Goal: Task Accomplishment & Management: Manage account settings

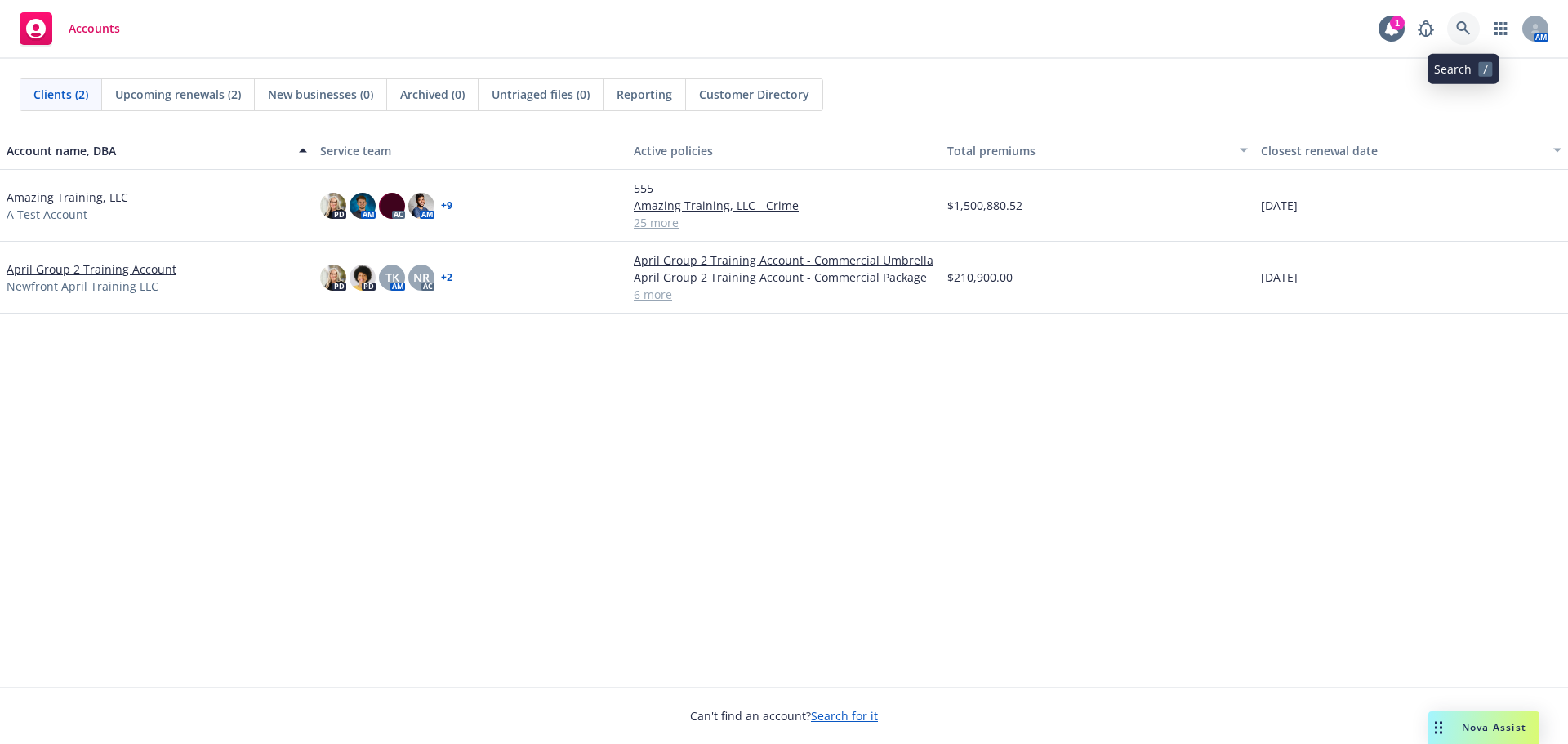
click at [1459, 29] on icon at bounding box center [1463, 28] width 14 height 14
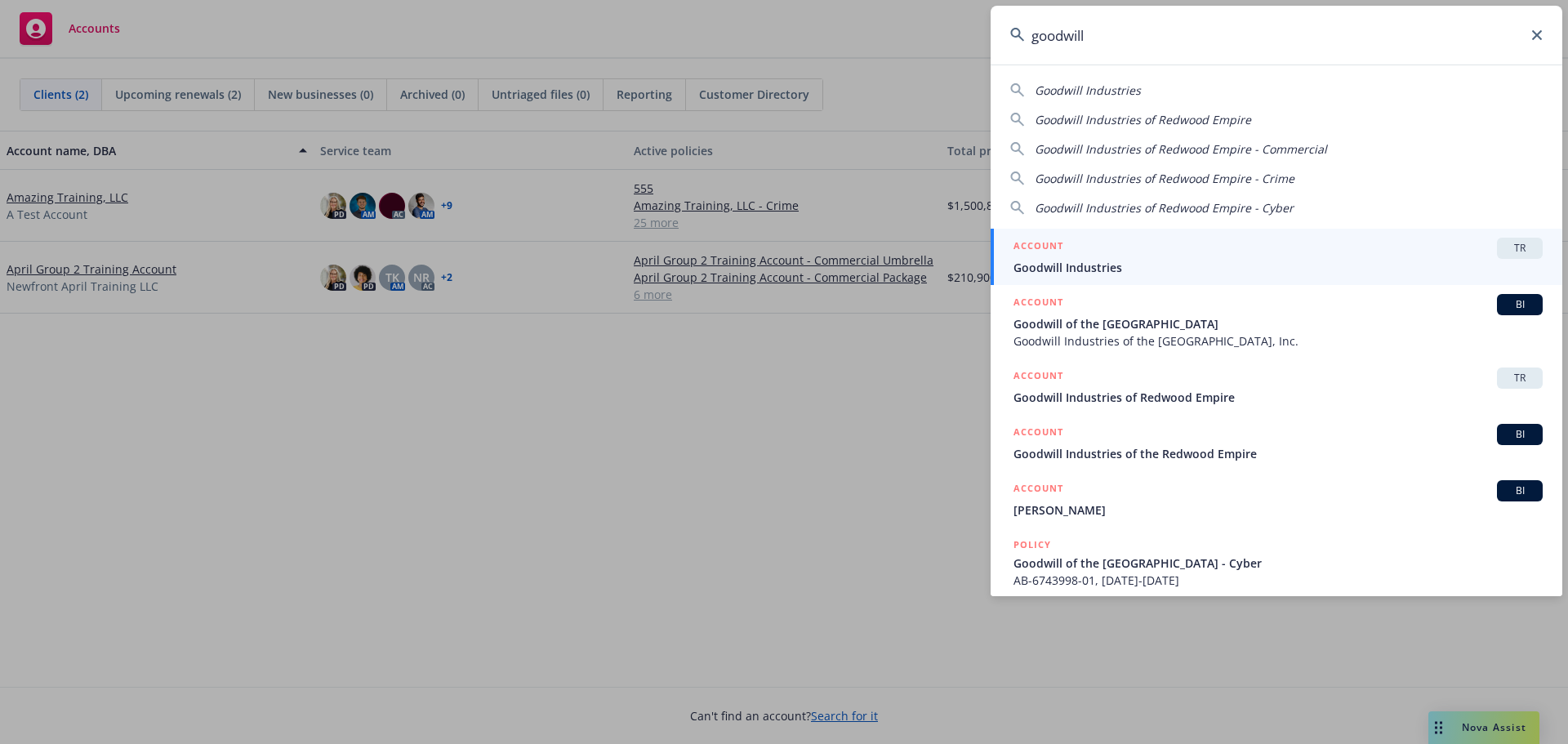
type input "goodwill"
click at [1121, 261] on span "Goodwill Industries" at bounding box center [1278, 268] width 529 height 17
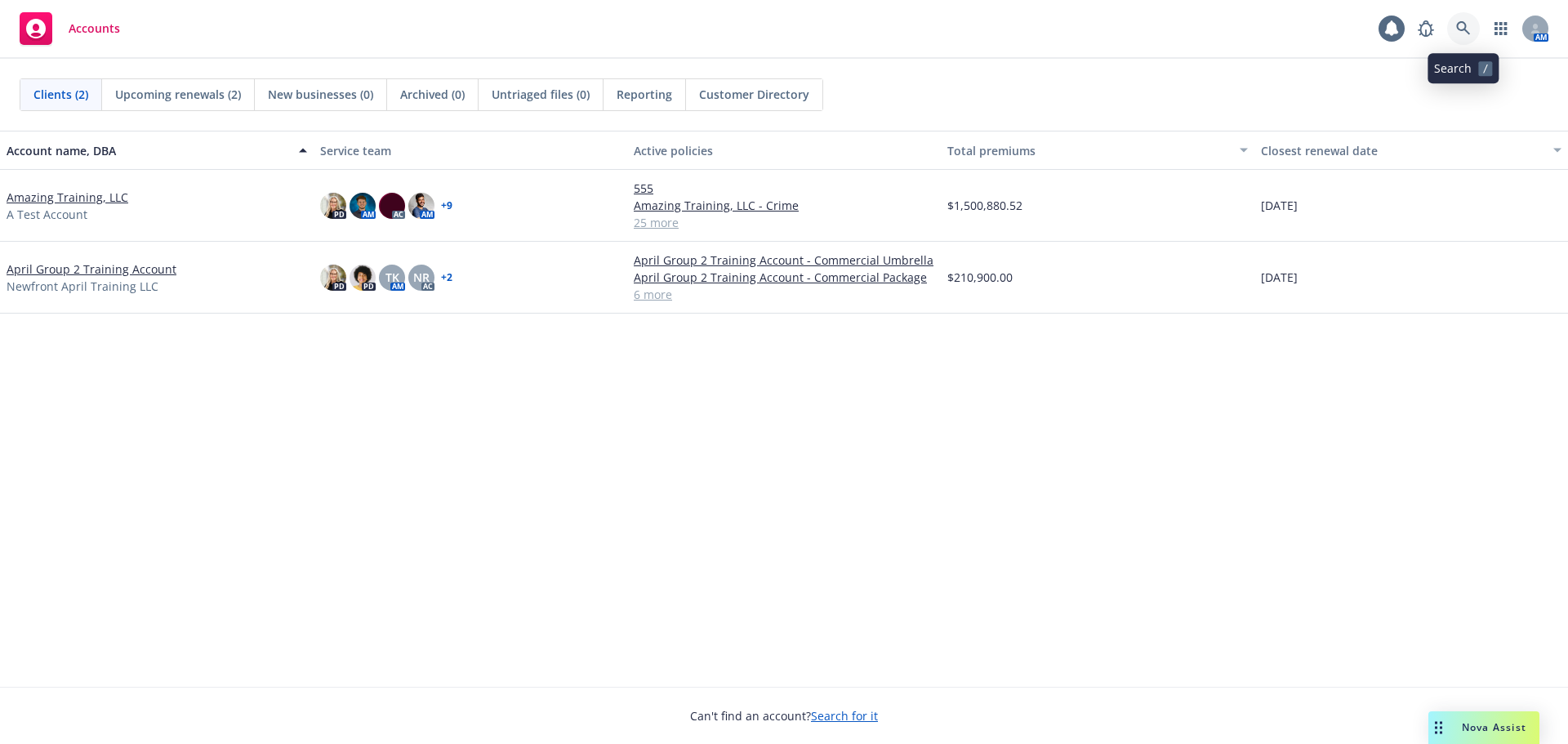
click at [1462, 29] on icon at bounding box center [1463, 28] width 14 height 14
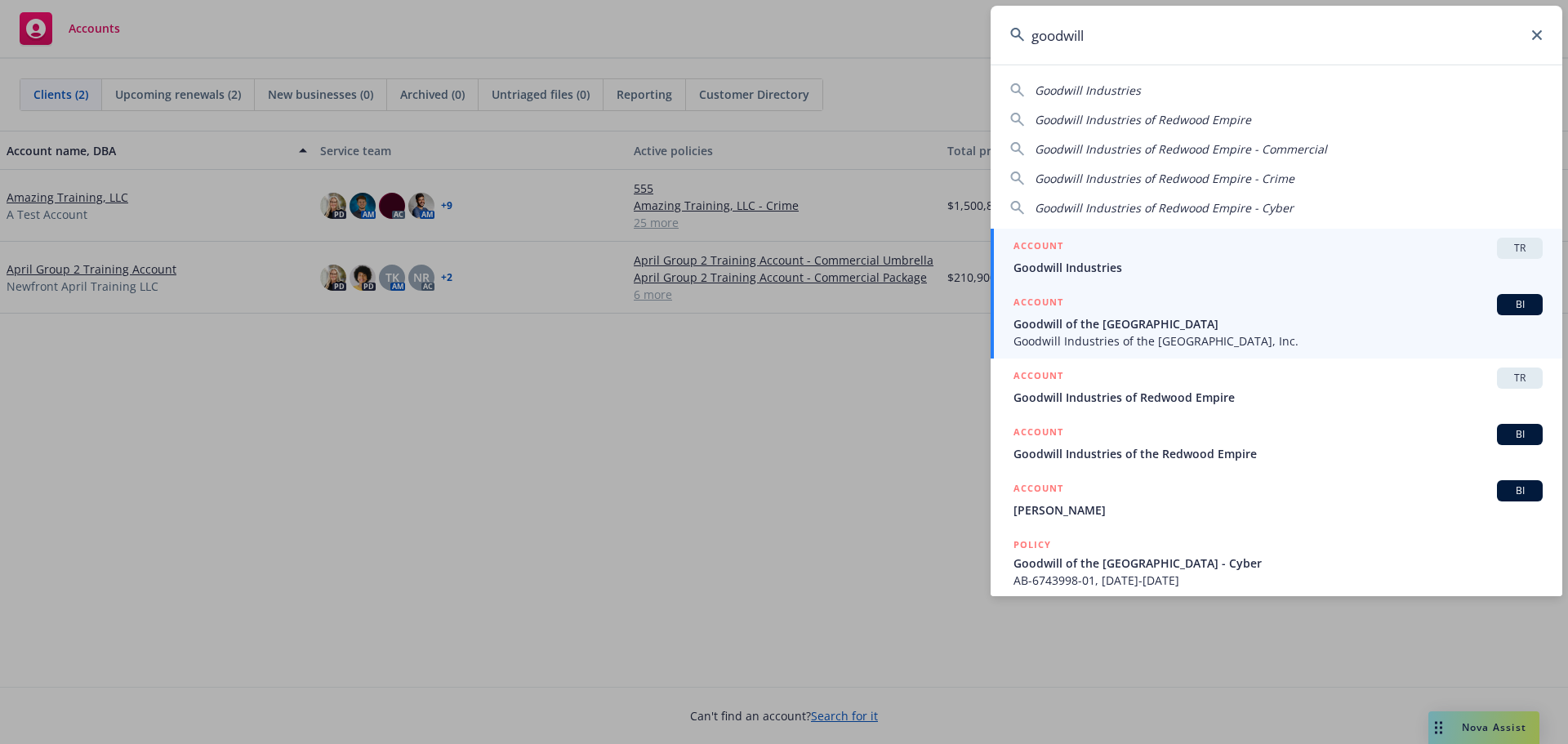
type input "goodwill"
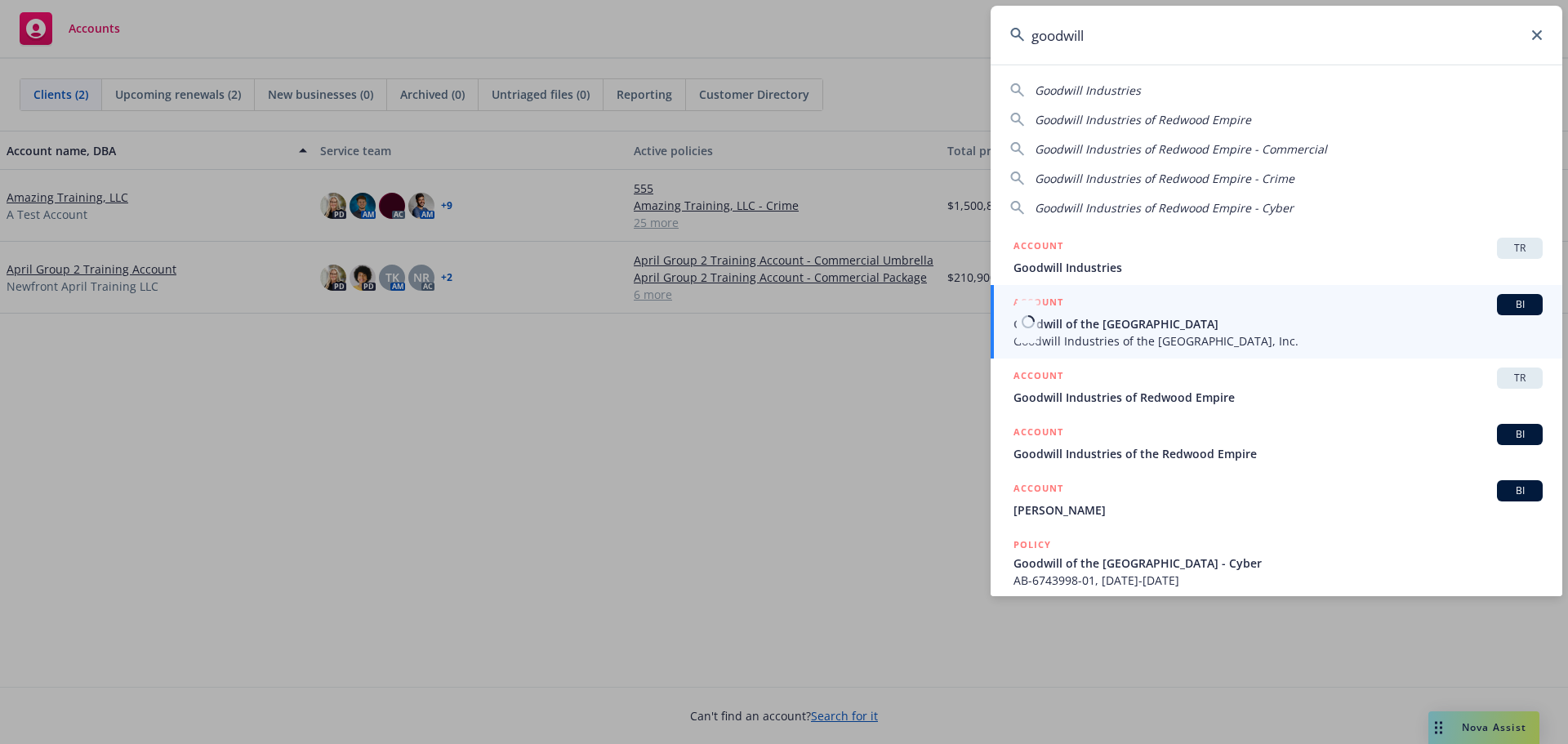
click at [1153, 335] on span "Goodwill Industries of the Greater East Bay, Inc." at bounding box center [1278, 341] width 529 height 17
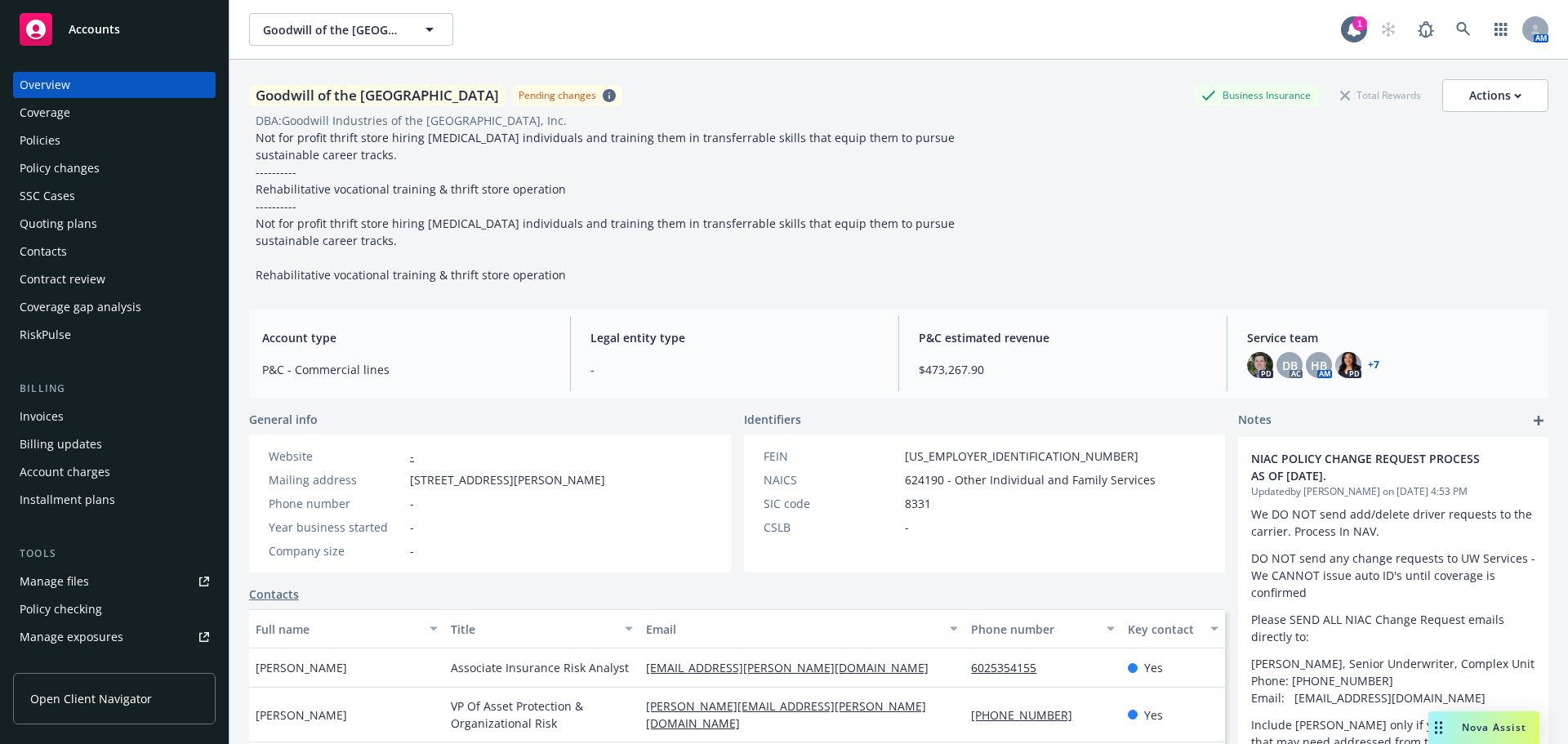
click at [80, 576] on div "Manage files" at bounding box center [54, 582] width 69 height 27
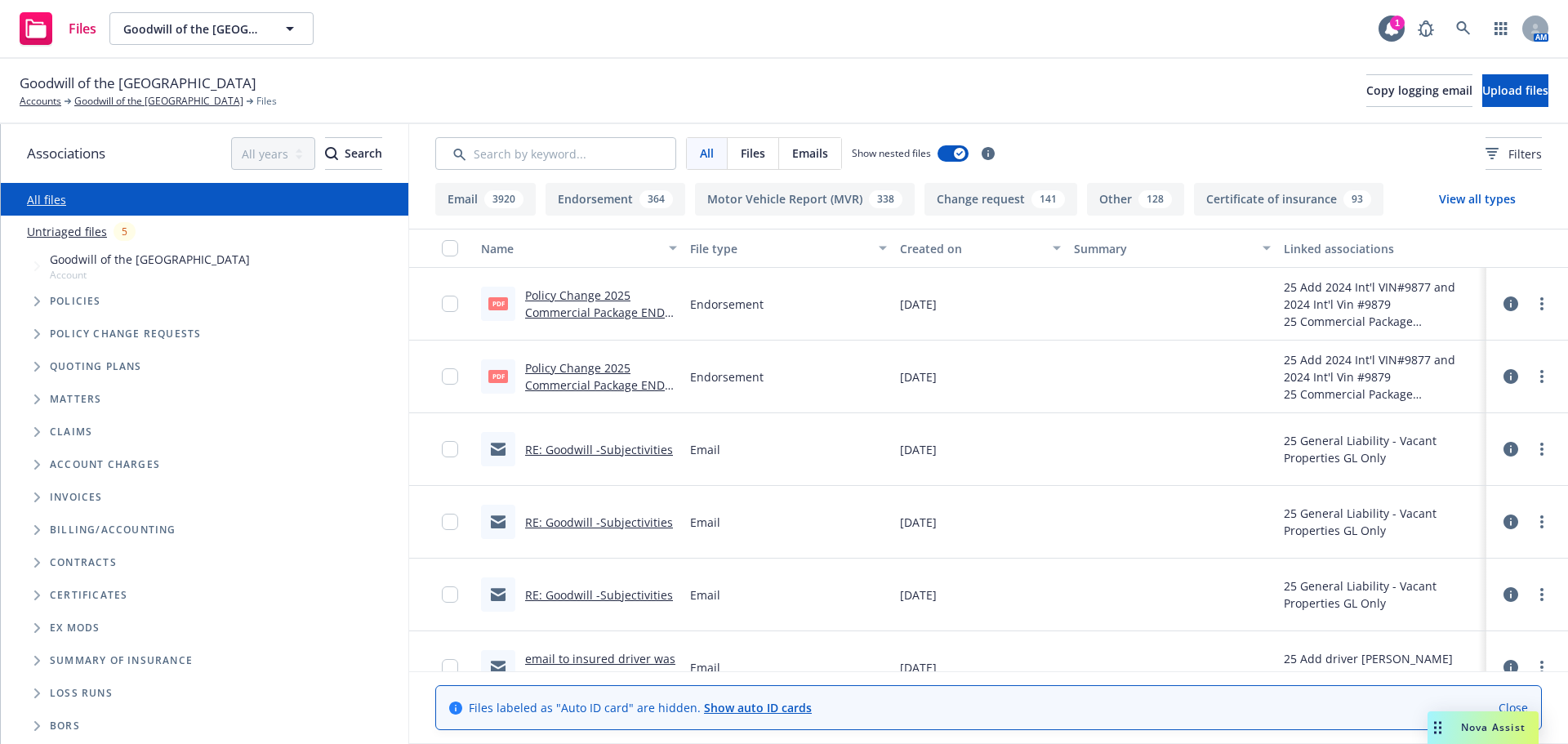
click at [1522, 709] on link "Close" at bounding box center [1512, 708] width 29 height 17
click at [101, 102] on link "Goodwill of the [GEOGRAPHIC_DATA]" at bounding box center [158, 101] width 169 height 14
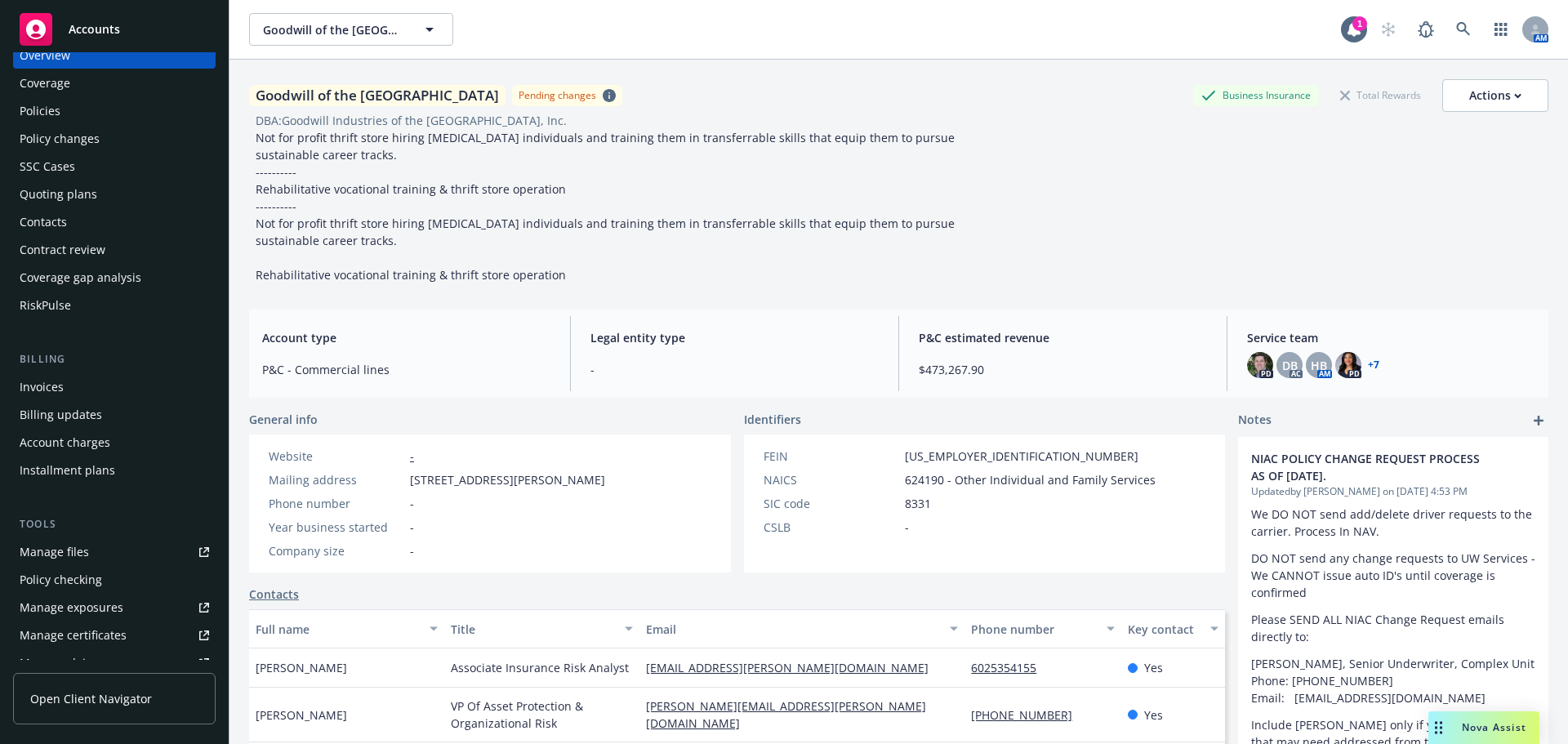
scroll to position [82, 0]
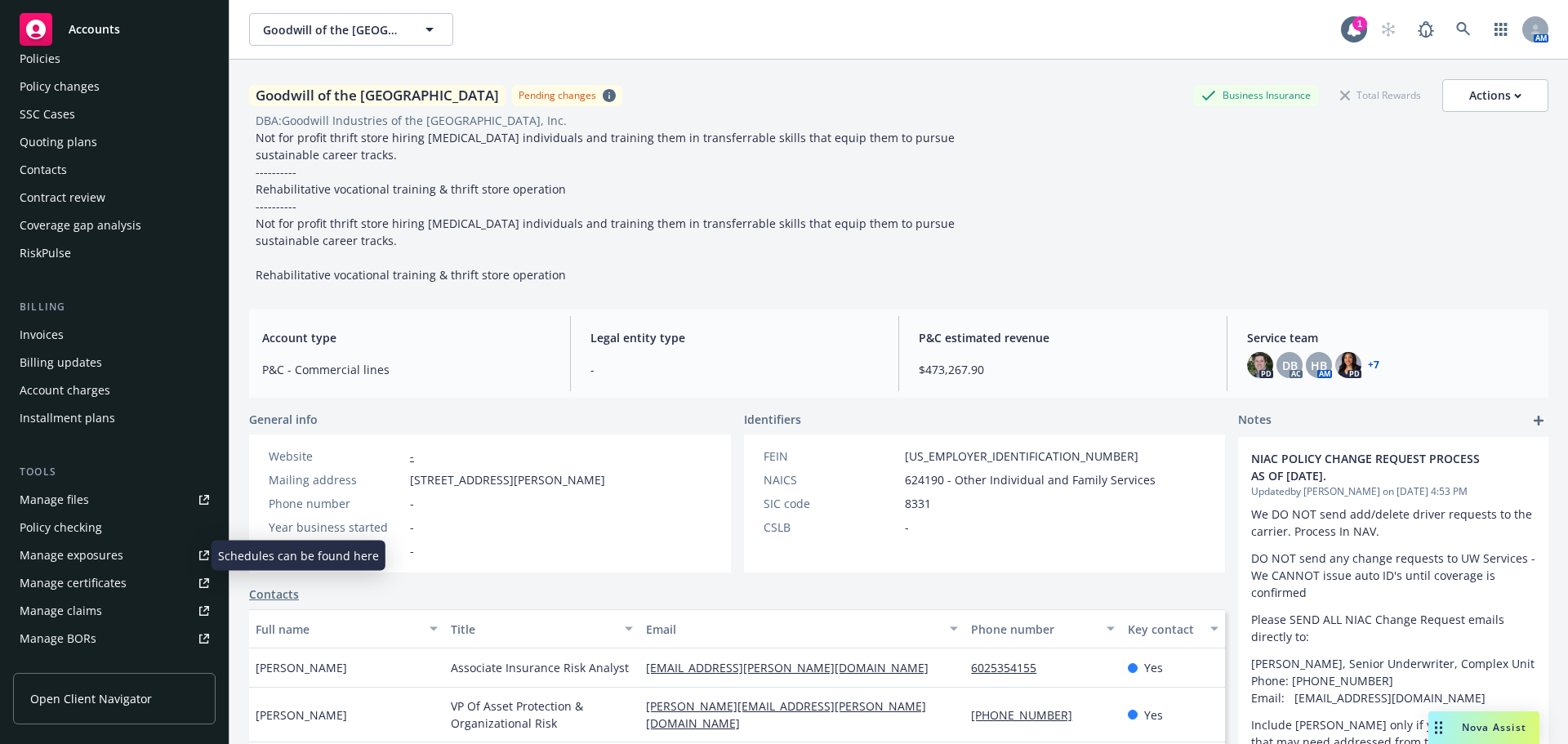
click at [96, 556] on div "Manage exposures" at bounding box center [71, 556] width 103 height 27
click at [79, 498] on div "Manage files" at bounding box center [54, 500] width 69 height 27
click at [75, 497] on div "Manage files" at bounding box center [54, 500] width 69 height 27
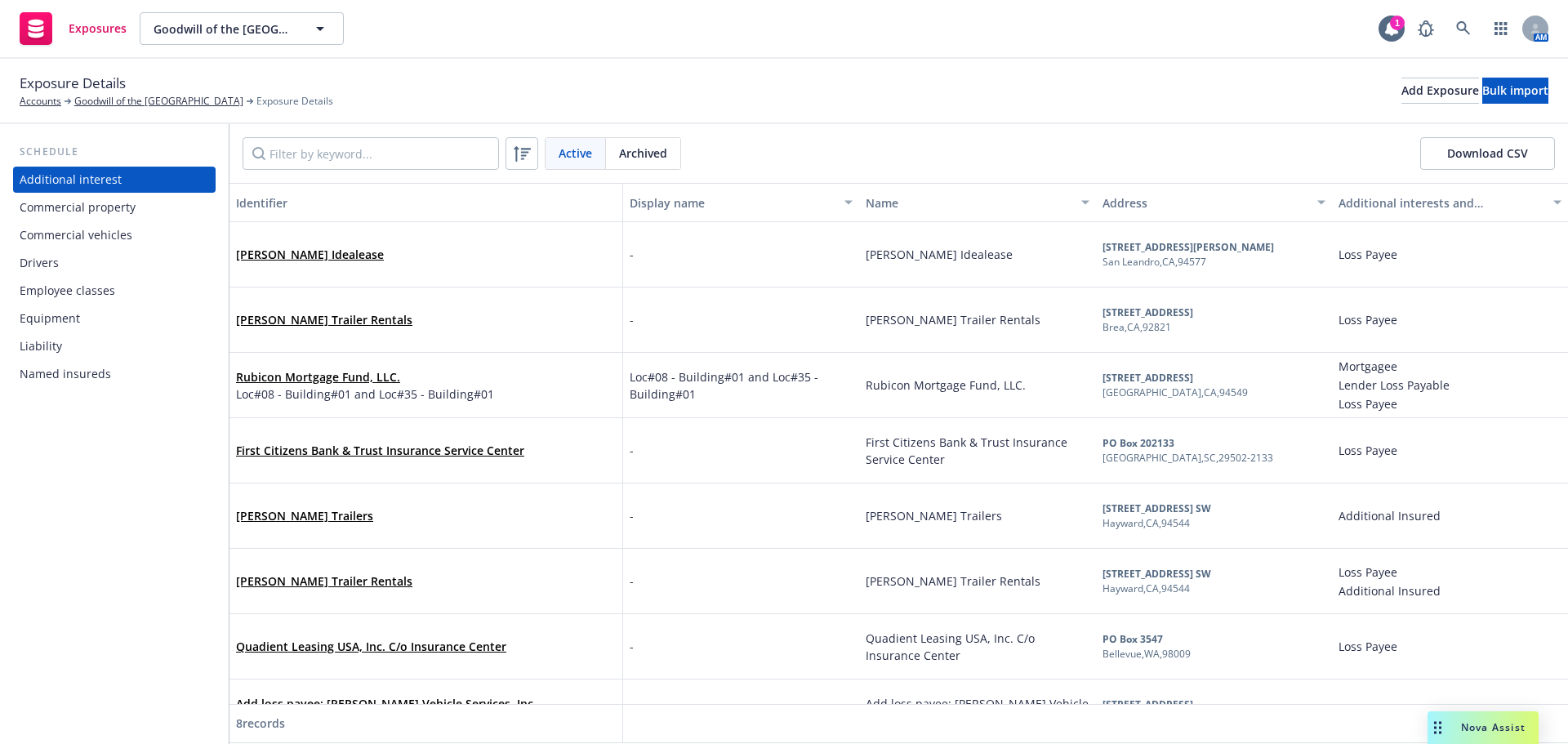
click at [50, 263] on div "Drivers" at bounding box center [39, 263] width 39 height 27
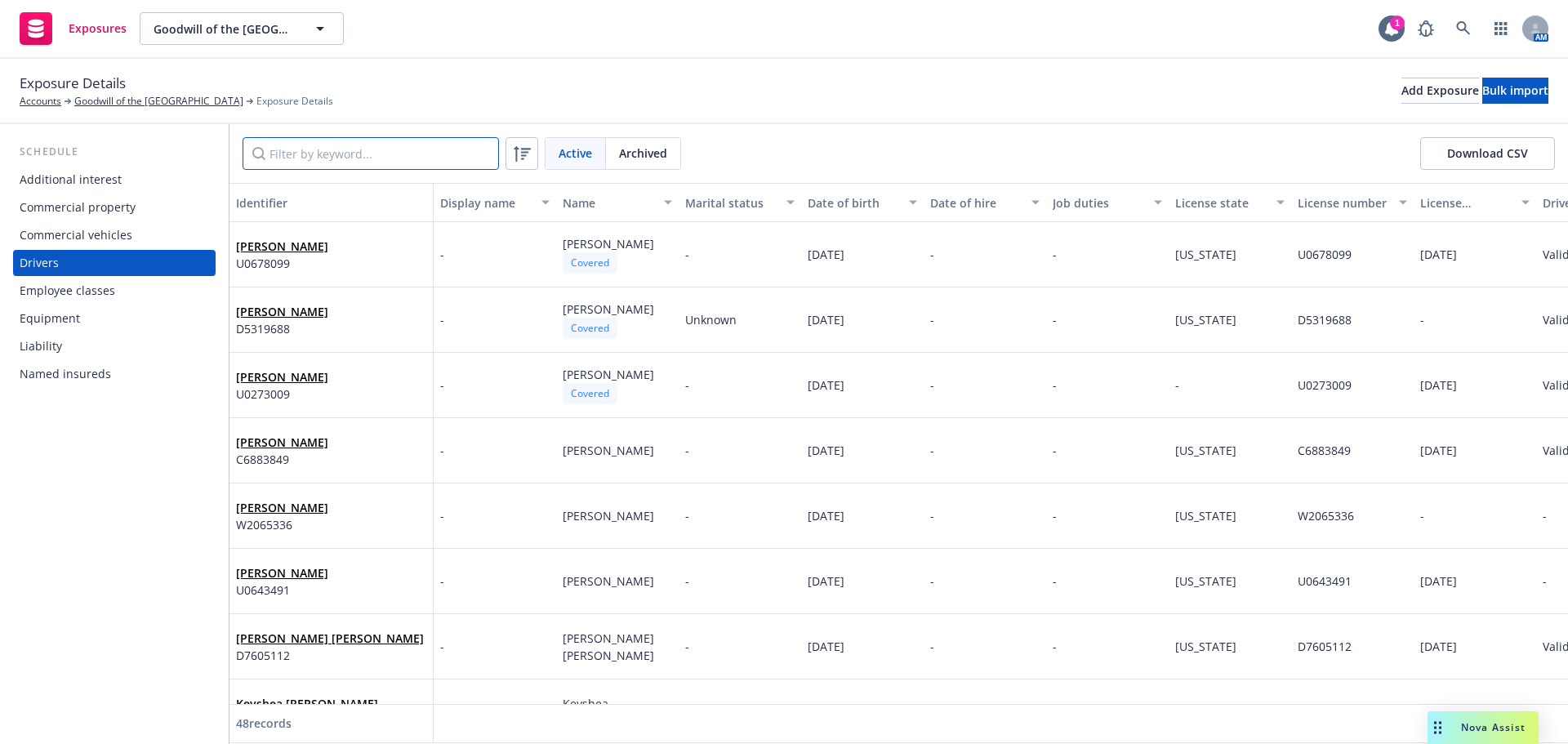
click at [401, 149] on input "Filter by keyword..." at bounding box center [371, 154] width 256 height 32
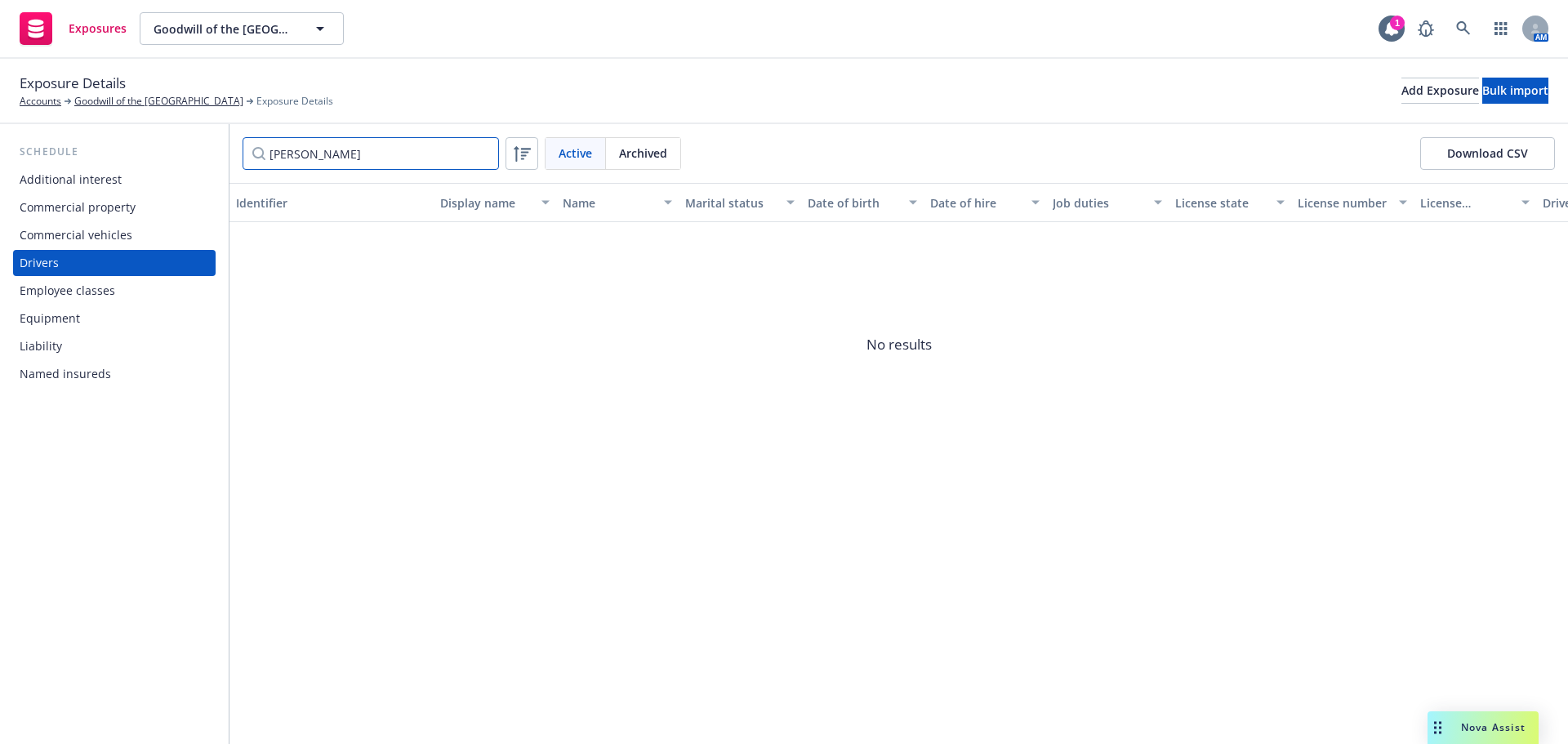
drag, startPoint x: 401, startPoint y: 149, endPoint x: 0, endPoint y: 509, distance: 538.9
click at [0, 467] on div "Schedule Additional interest Commercial property Commercial vehicles Drivers Em…" at bounding box center [784, 434] width 1568 height 620
type input "eduardo"
click at [487, 154] on input "eduardo" at bounding box center [371, 154] width 256 height 32
click at [479, 154] on input "eduardo" at bounding box center [371, 154] width 256 height 32
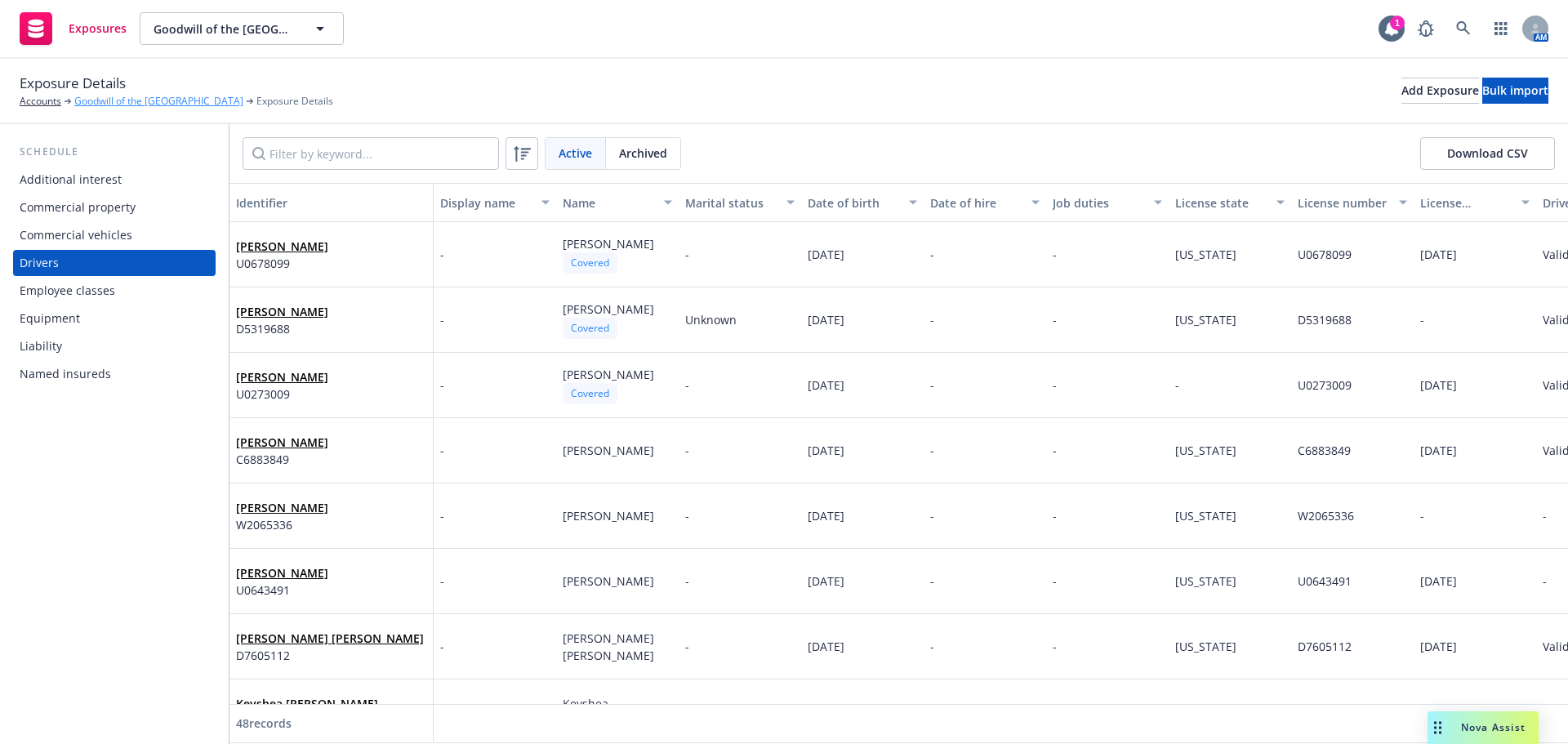
click at [132, 99] on link "Goodwill of the [GEOGRAPHIC_DATA]" at bounding box center [158, 101] width 169 height 14
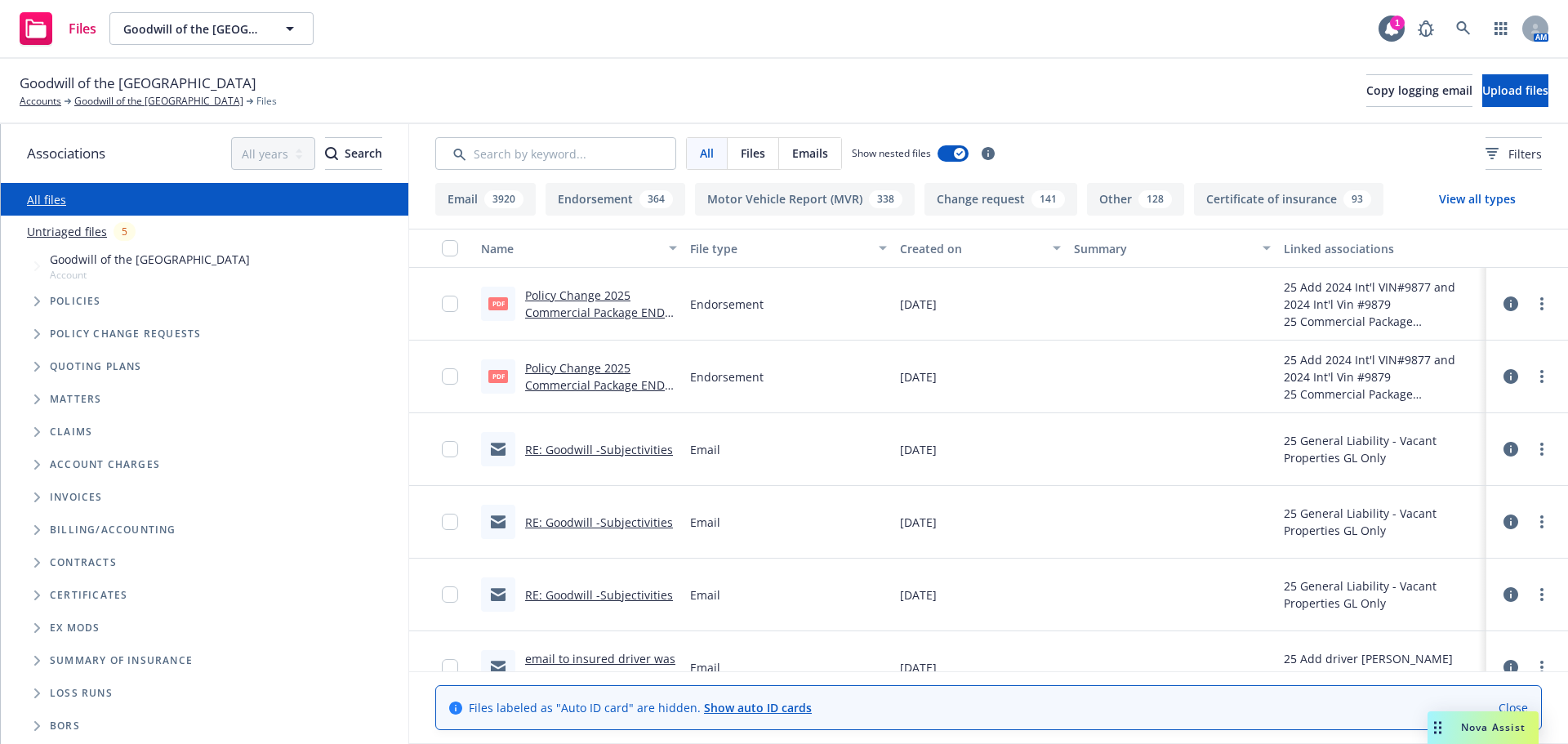
click at [475, 200] on button "Email 3920" at bounding box center [486, 199] width 101 height 32
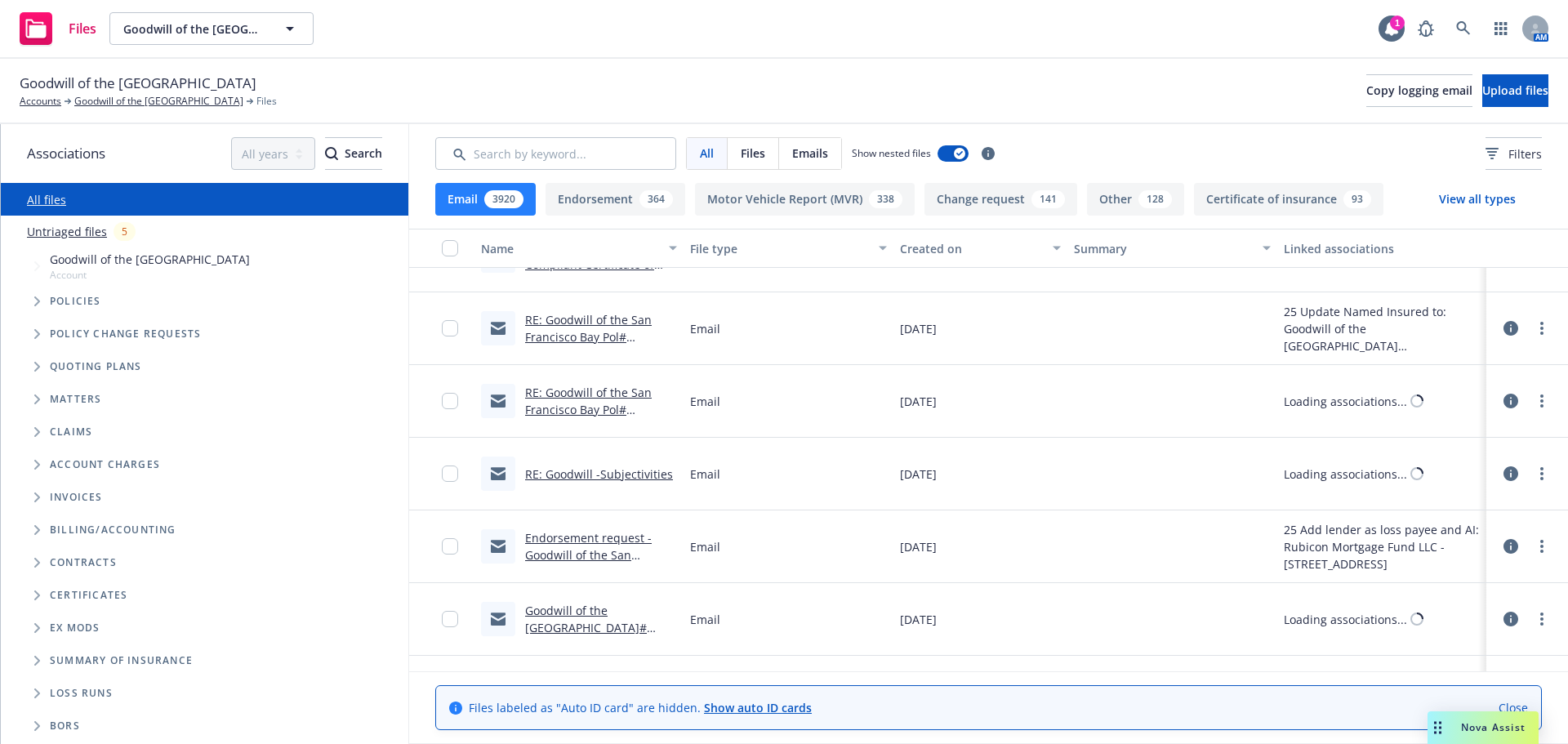
scroll to position [8168, 0]
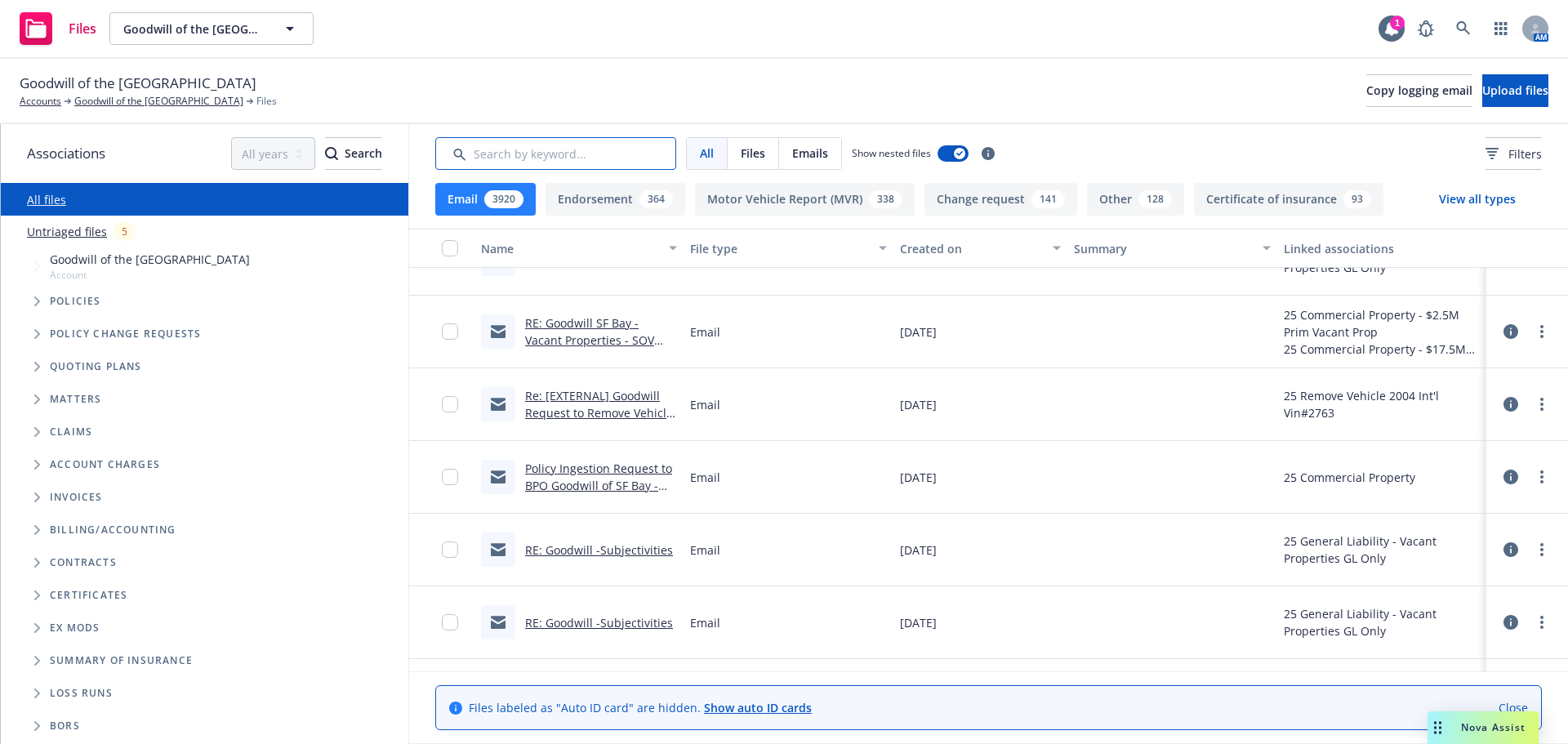
click at [577, 150] on input "Search by keyword..." at bounding box center [556, 154] width 241 height 32
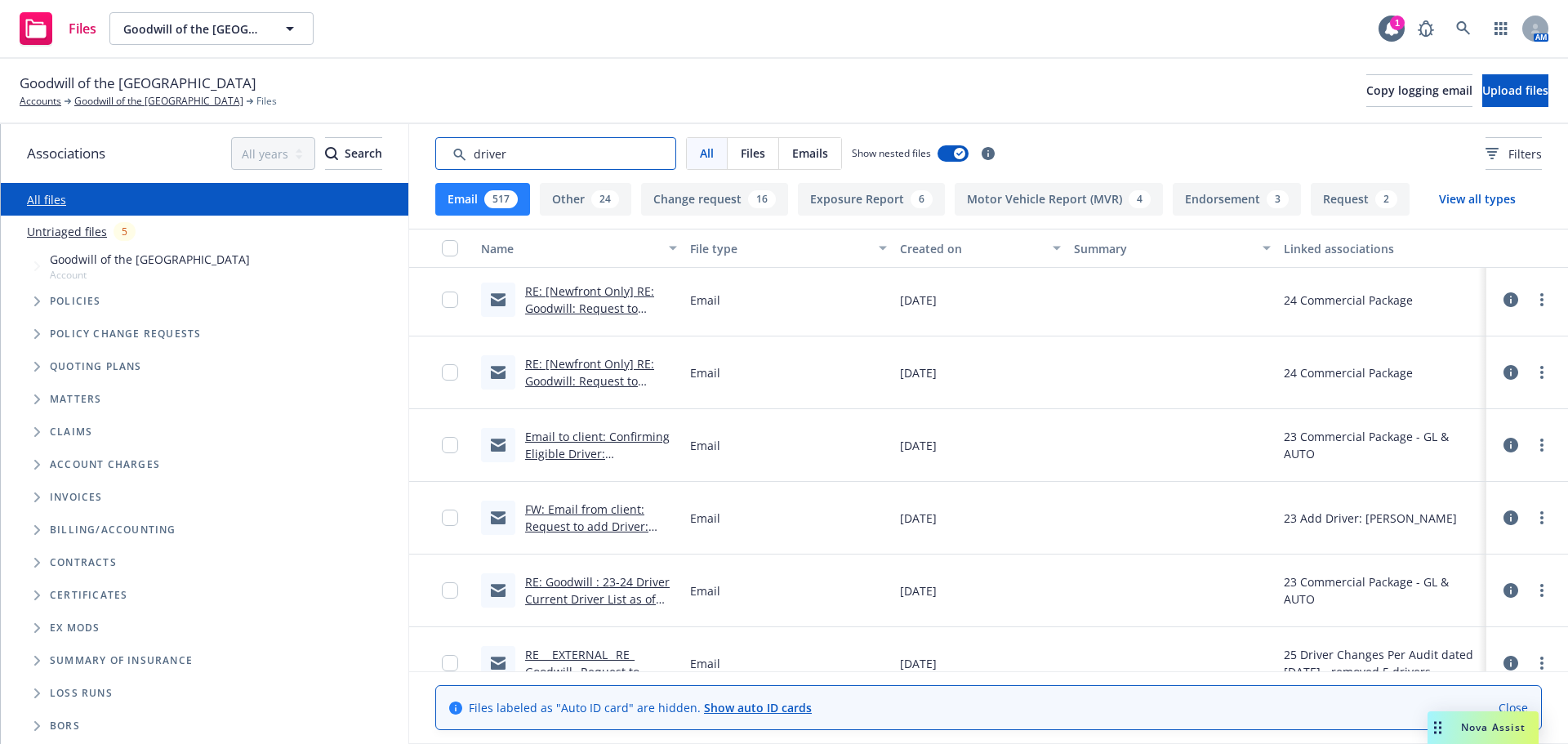
scroll to position [1552, 0]
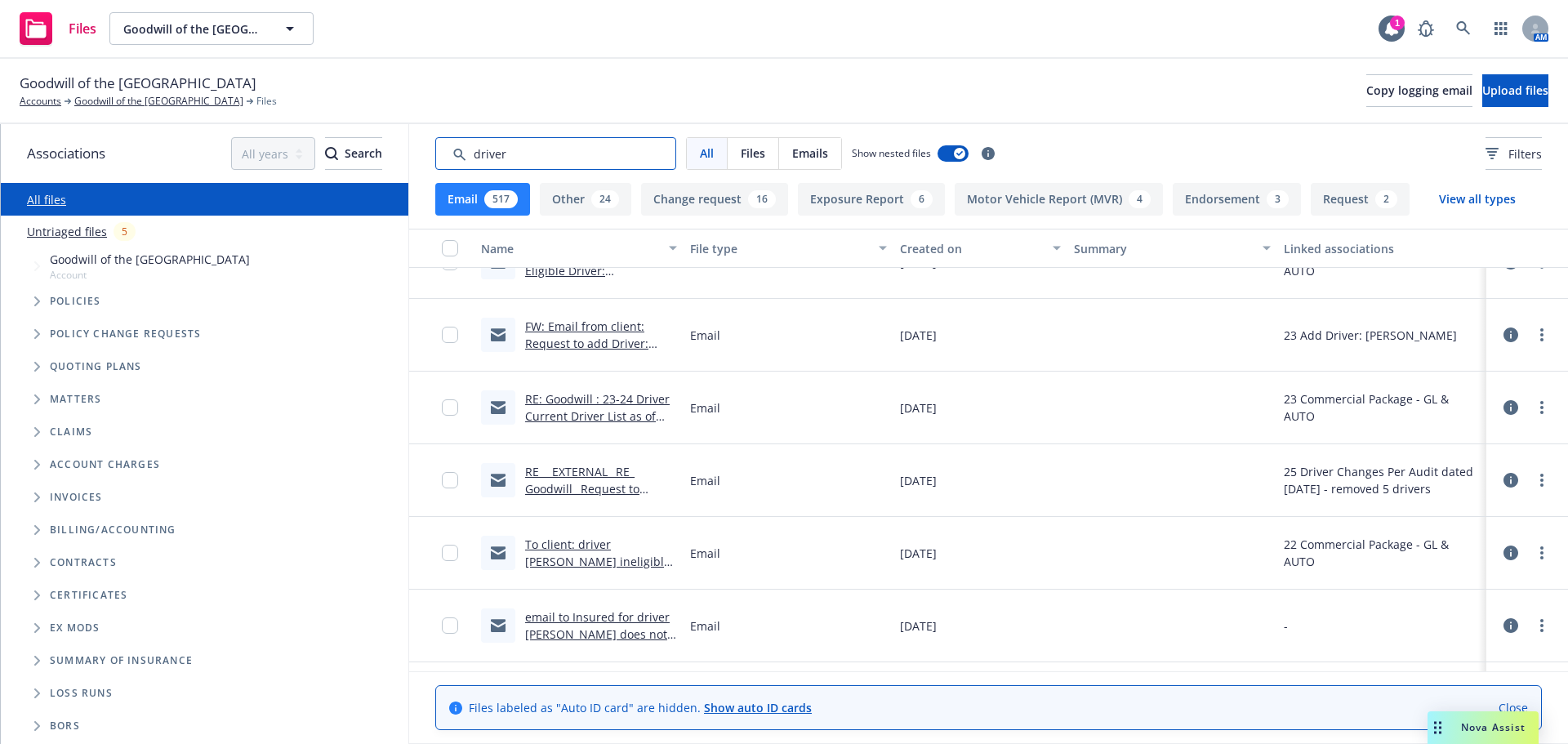
click at [474, 156] on input "Search by keyword..." at bounding box center [556, 154] width 241 height 32
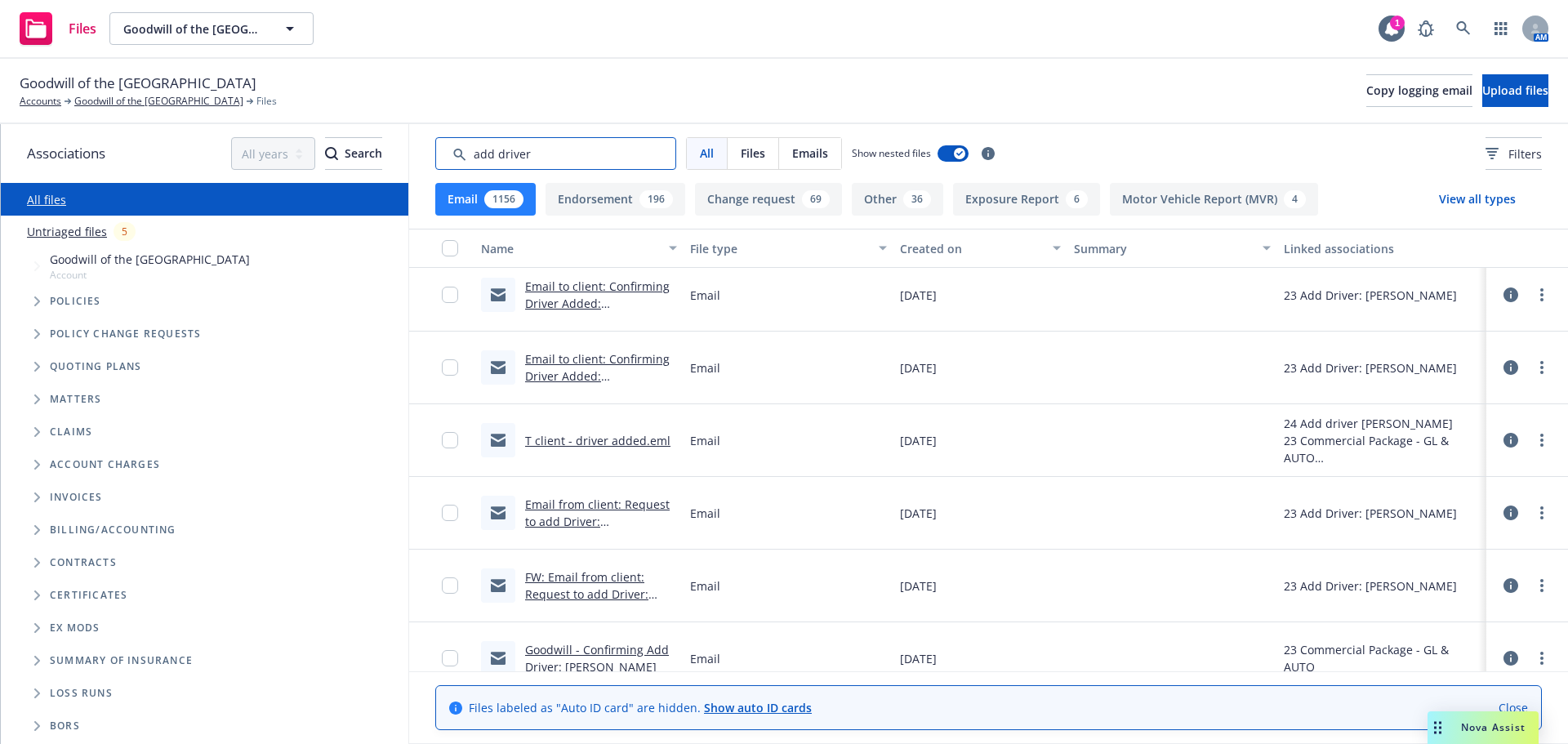
scroll to position [0, 0]
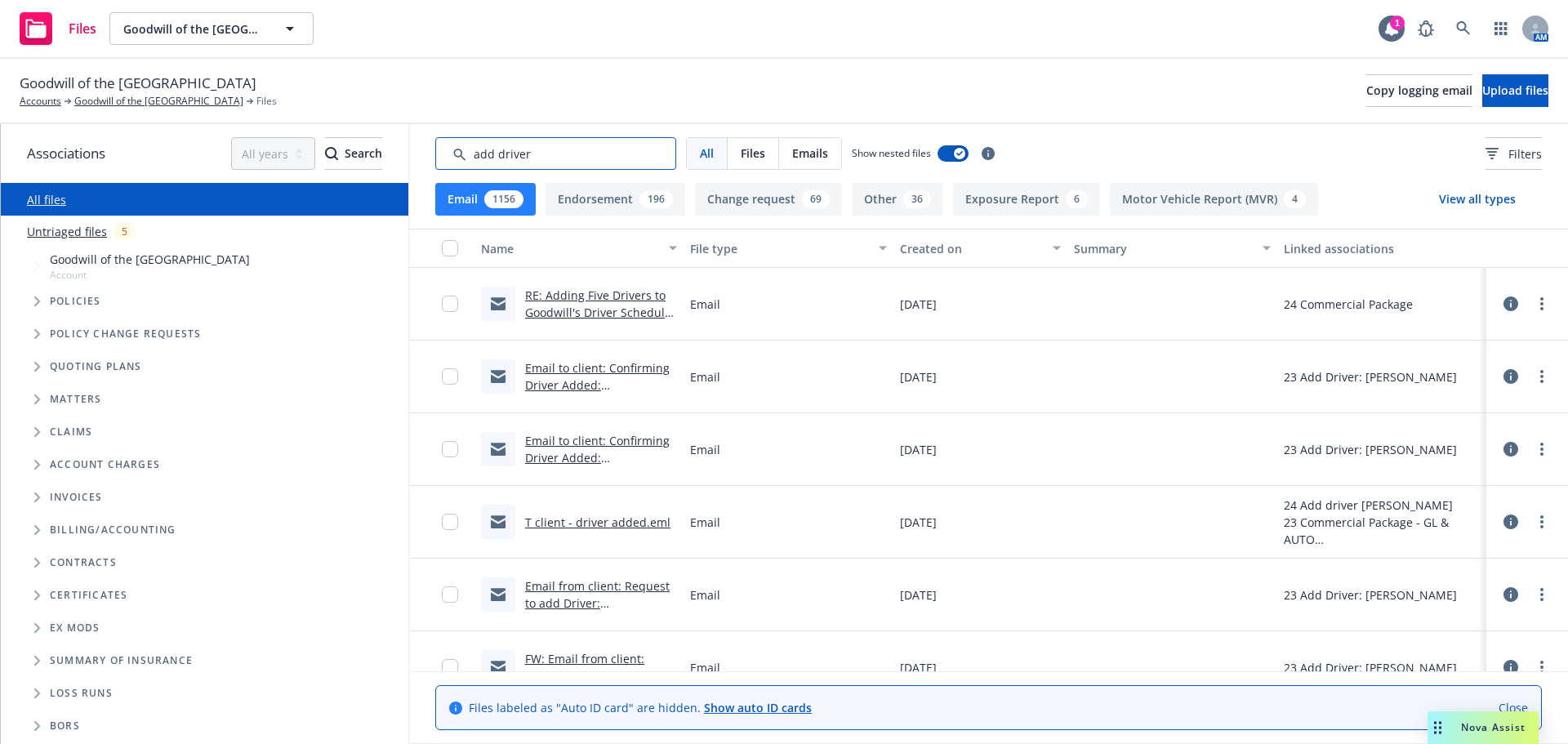
type input "add driver"
click at [583, 297] on link "RE: Adding Five Drivers to Goodwill's Driver Schedule / Removing Two Drivers / …" at bounding box center [598, 321] width 146 height 67
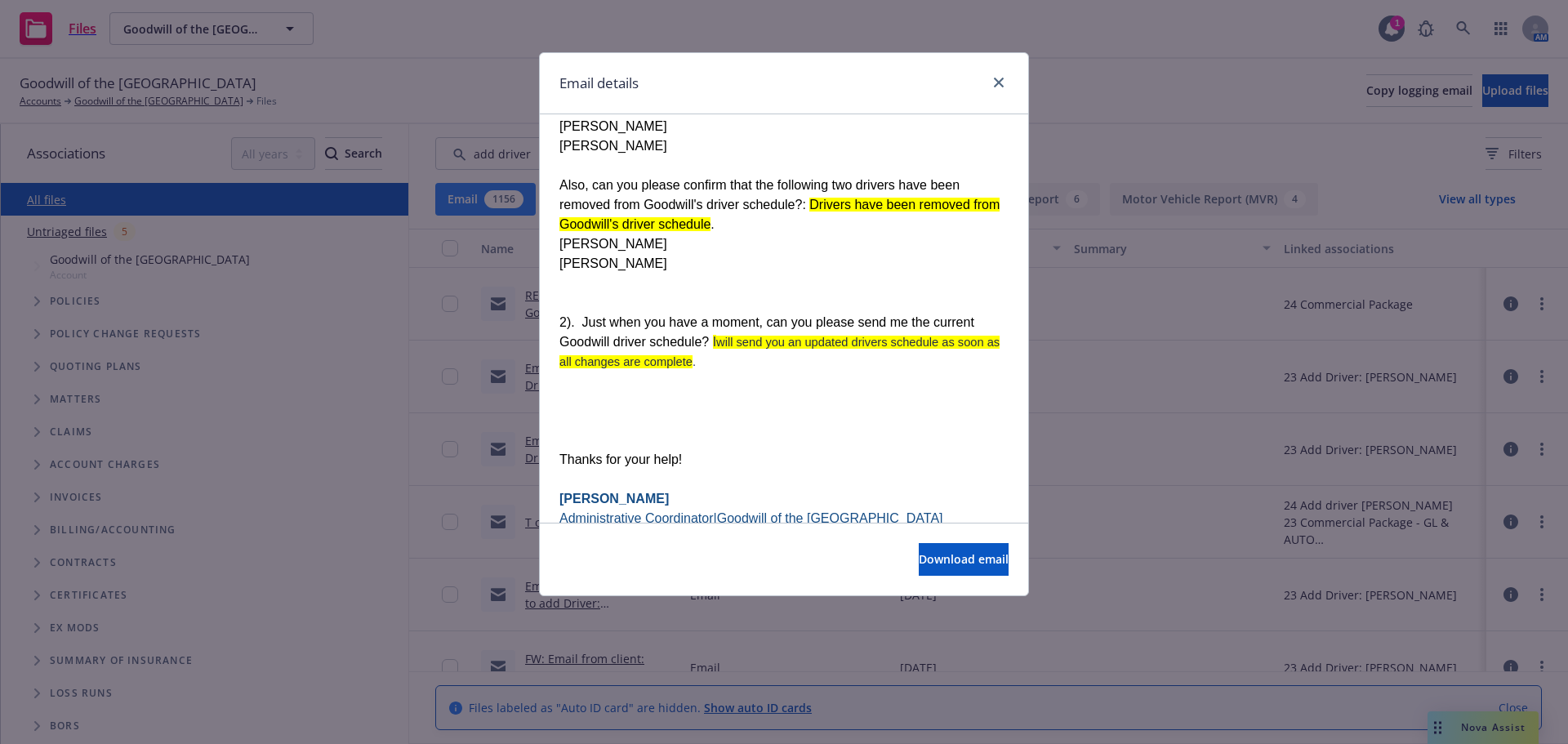
scroll to position [1225, 0]
click at [997, 85] on icon "close" at bounding box center [998, 83] width 9 height 9
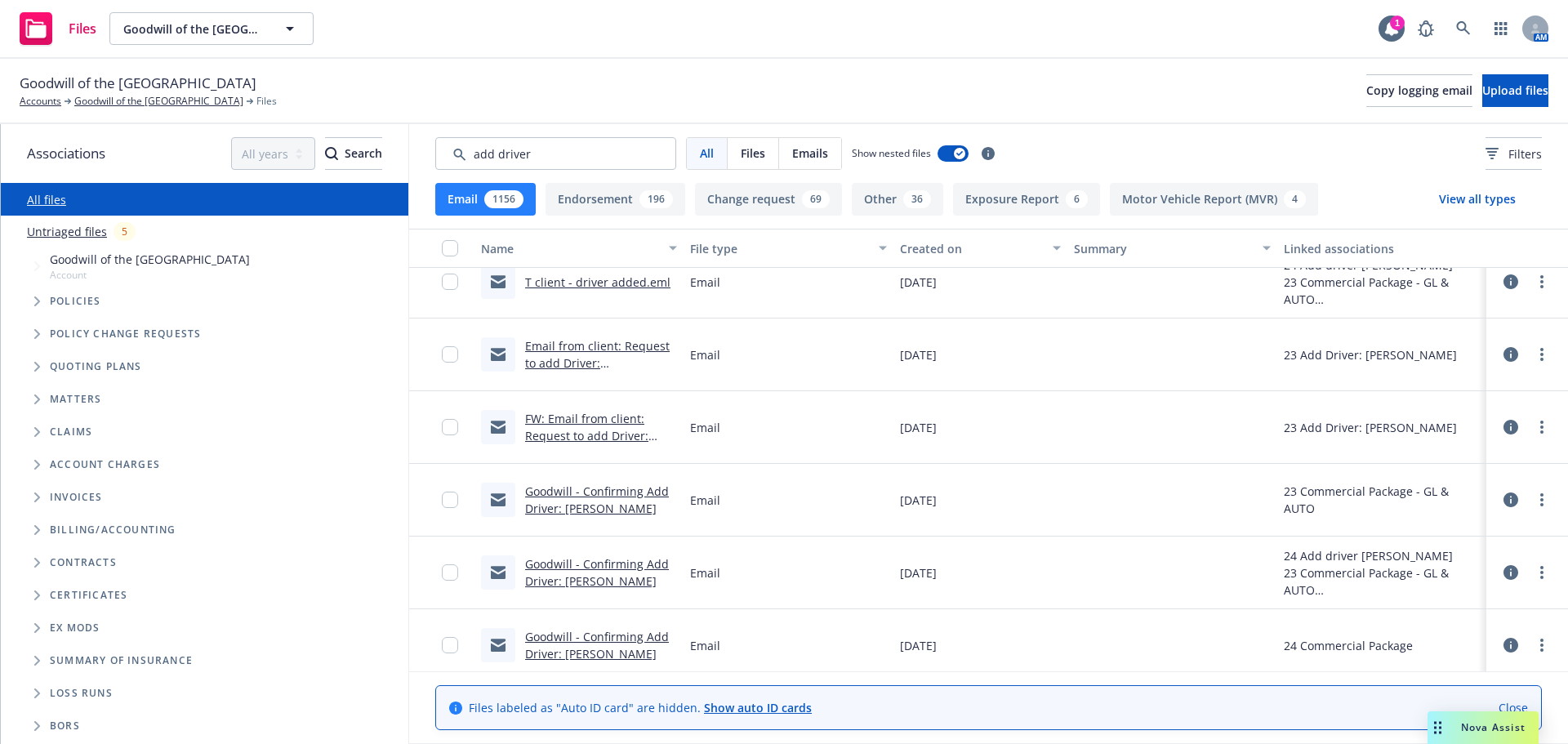
scroll to position [245, 0]
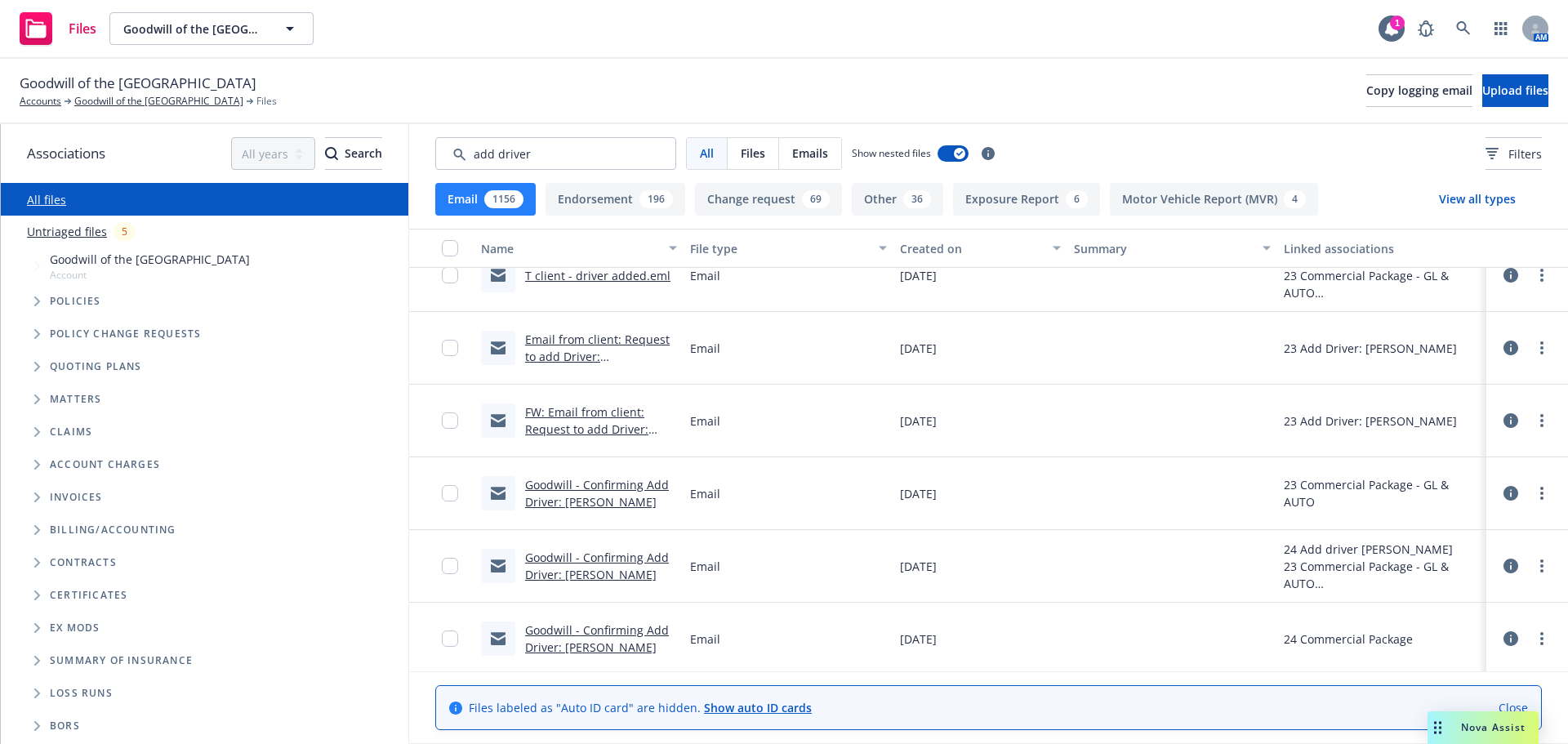
click at [594, 425] on link "FW: Email from client: Request to add Driver: Eddy Gomez Class C driver" at bounding box center [591, 437] width 134 height 67
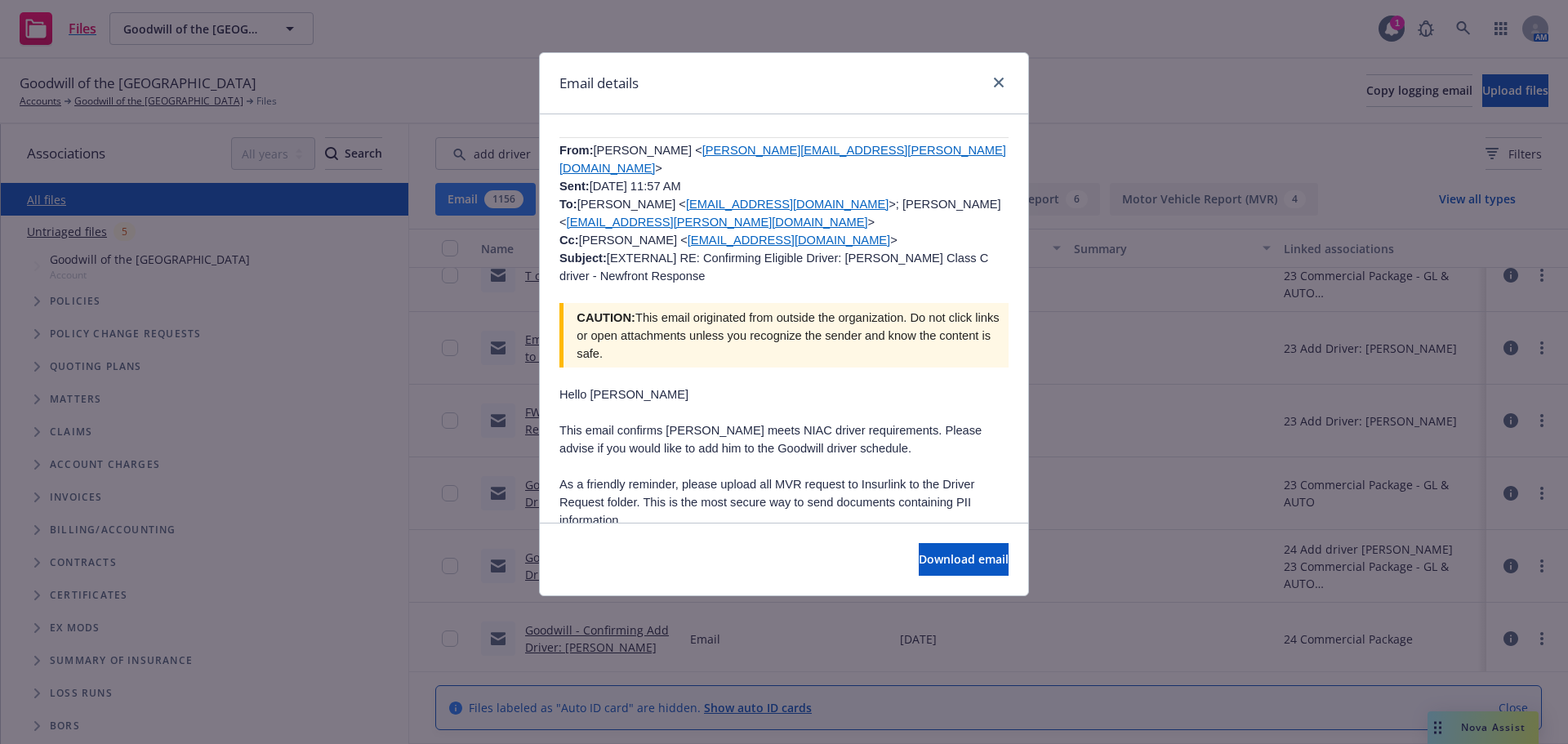
scroll to position [899, 0]
click at [998, 87] on link "close" at bounding box center [998, 83] width 20 height 20
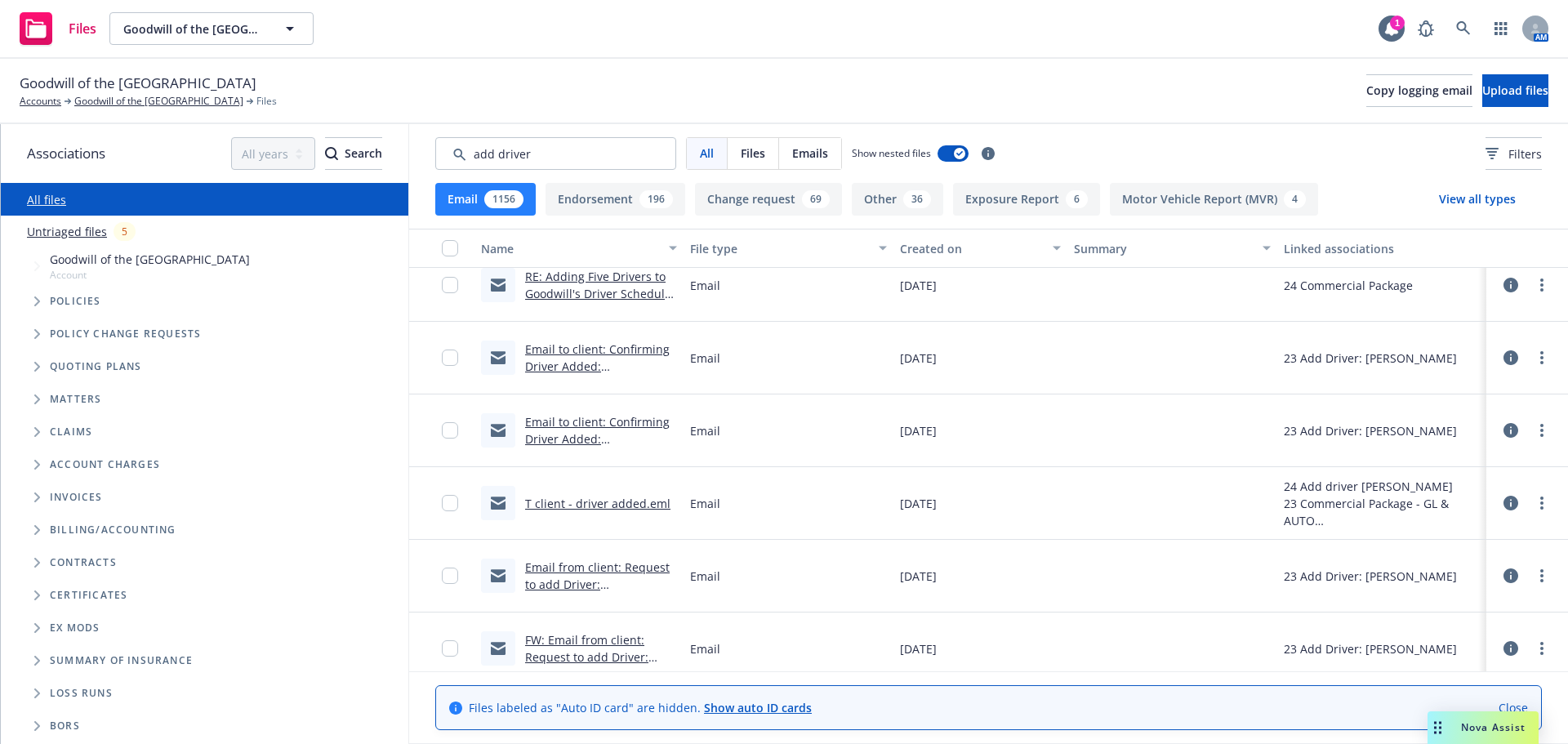
scroll to position [0, 0]
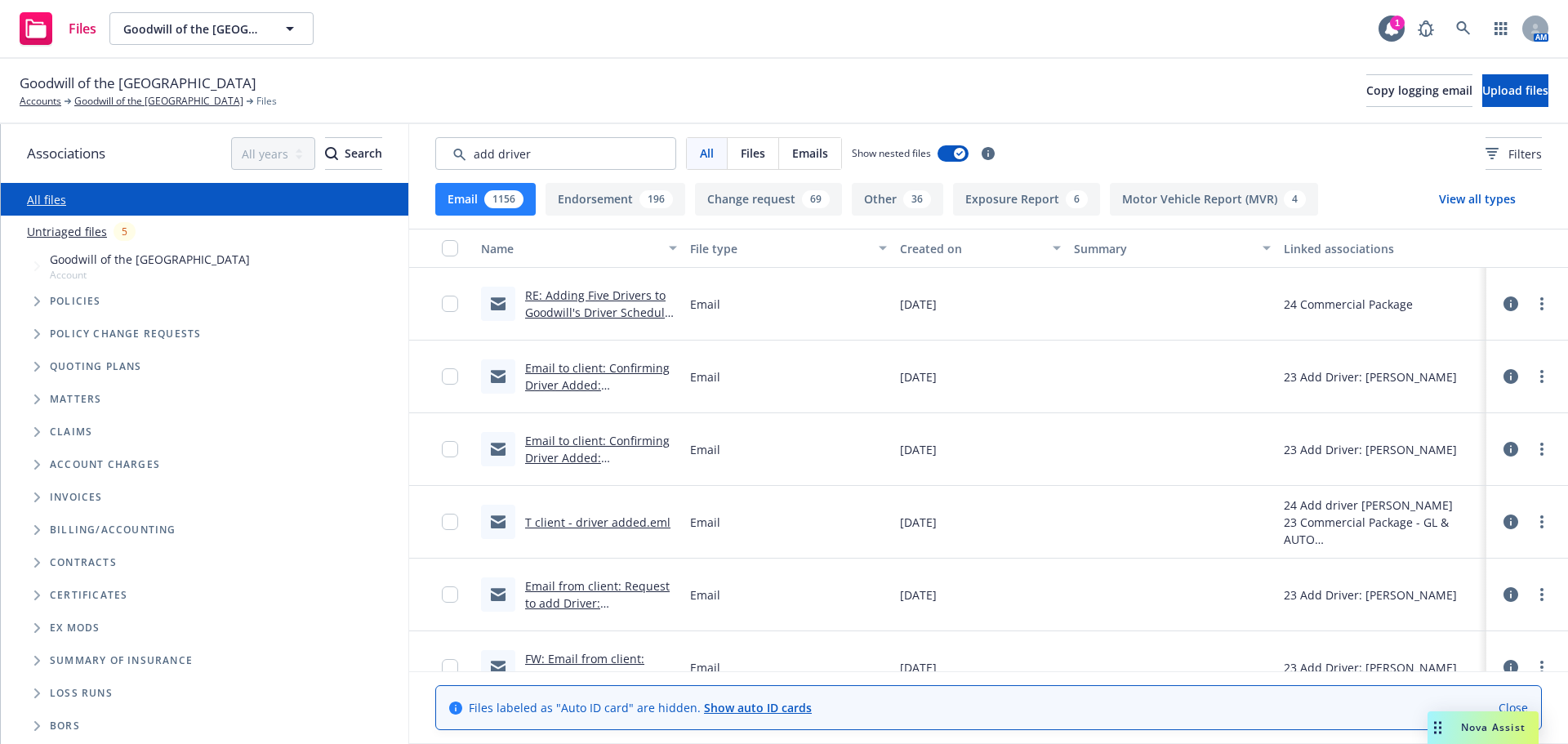
click at [1146, 199] on button "Motor Vehicle Report (MVR) 4" at bounding box center [1213, 199] width 208 height 32
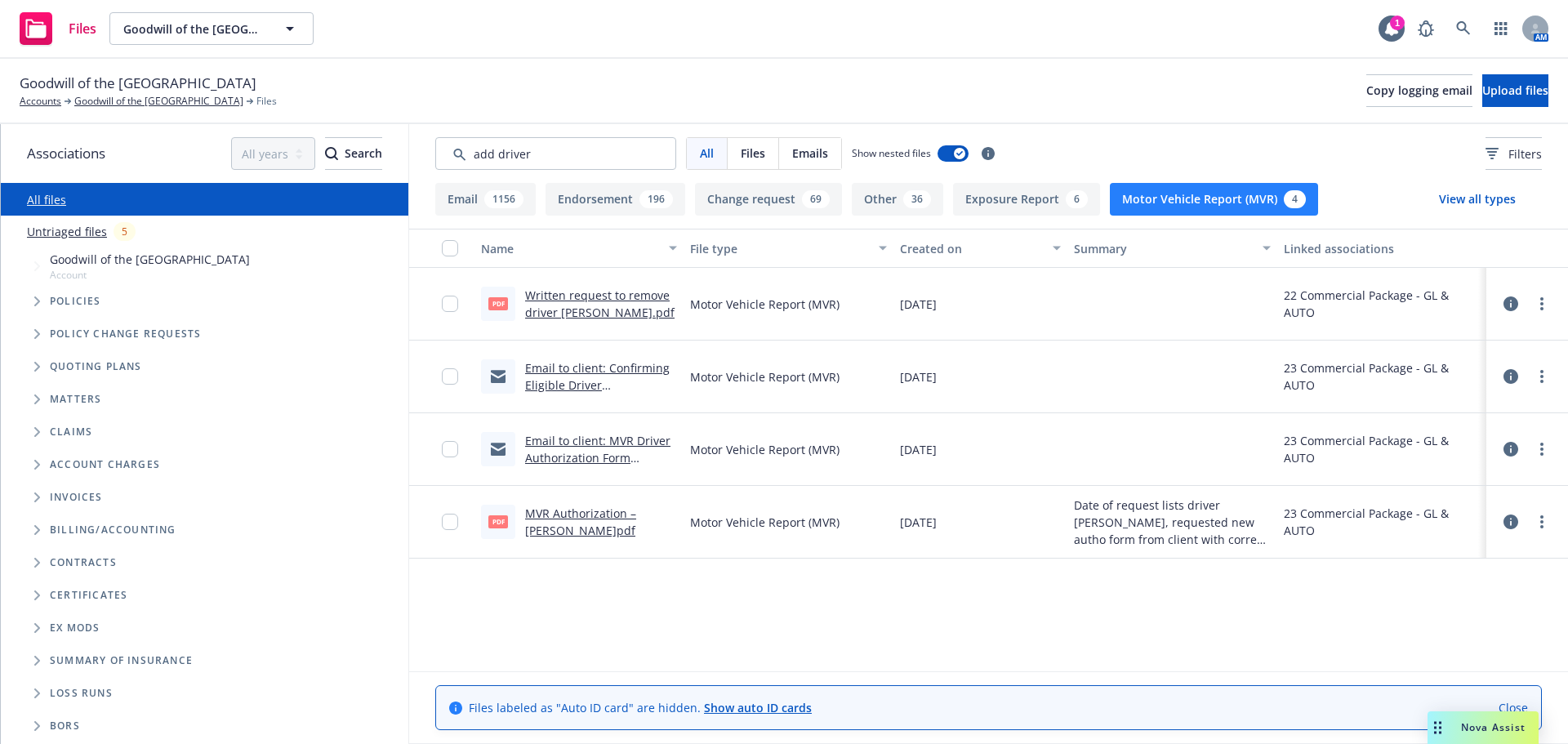
click at [585, 523] on link "MVR Authorization – Bernard Thomas Jr. .pdf" at bounding box center [580, 522] width 111 height 32
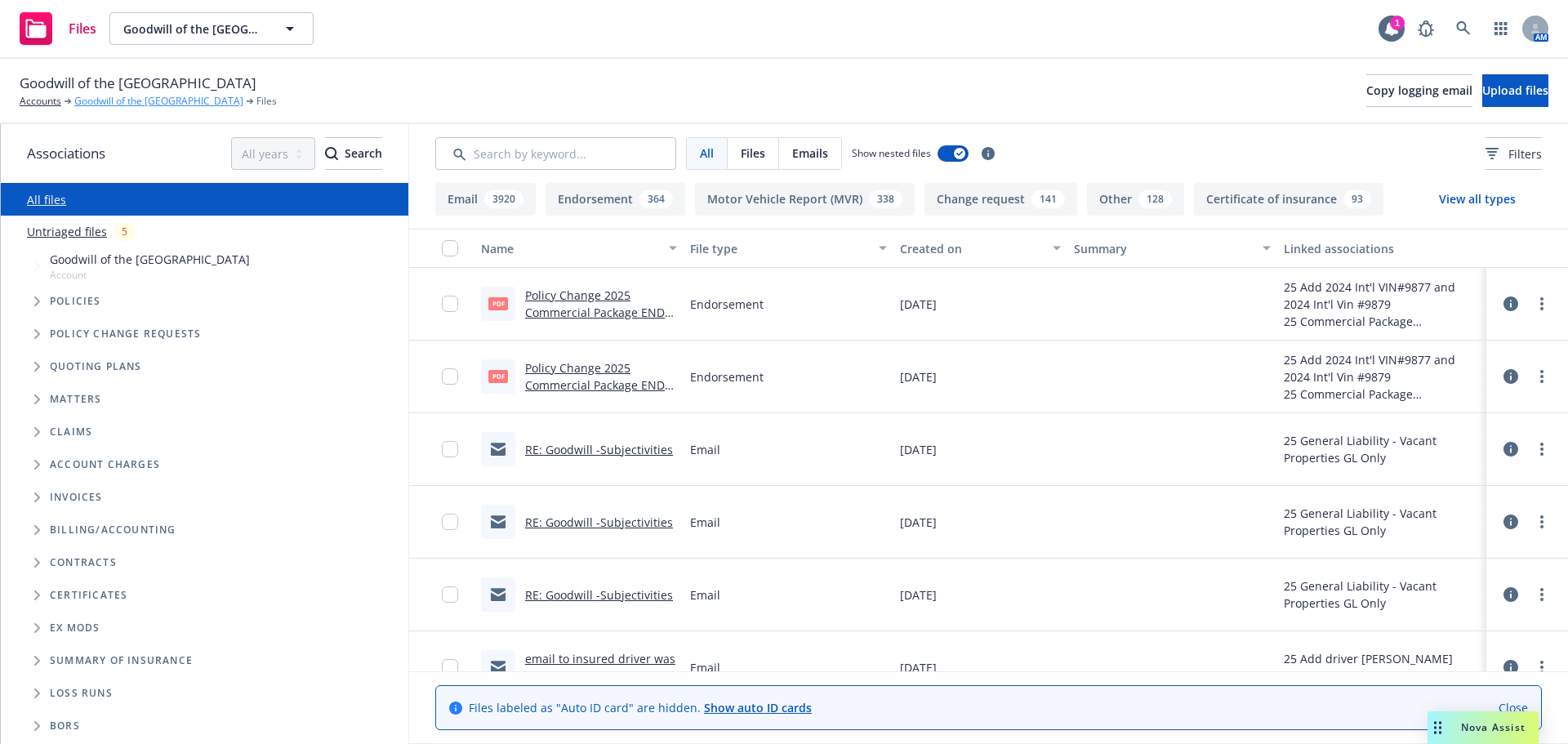
click at [115, 102] on link "Goodwill of the [GEOGRAPHIC_DATA]" at bounding box center [158, 101] width 169 height 14
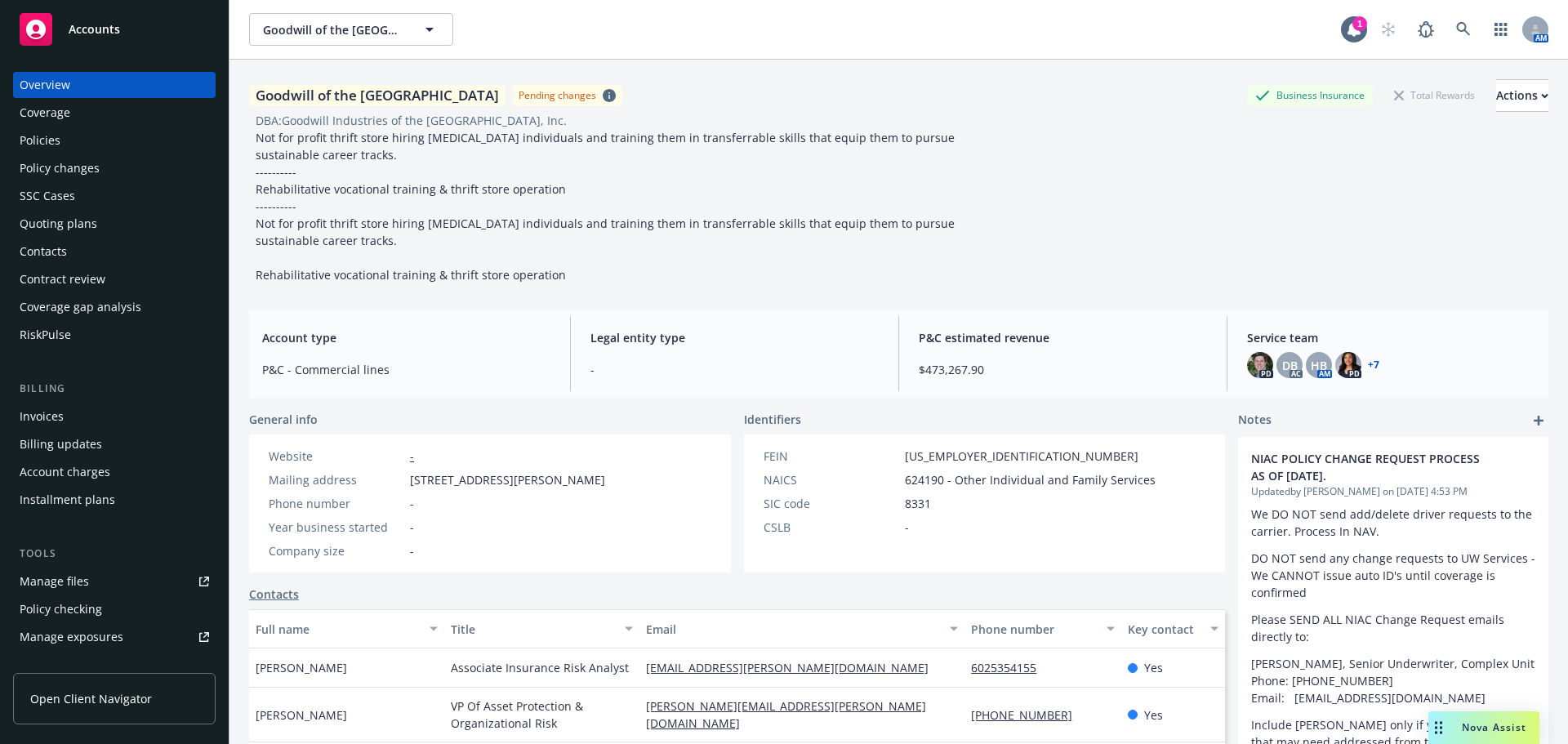
click at [71, 583] on div "Manage files" at bounding box center [54, 582] width 69 height 27
drag, startPoint x: 70, startPoint y: 86, endPoint x: 175, endPoint y: 120, distance: 110.4
click at [70, 86] on div "Overview" at bounding box center [115, 85] width 190 height 27
click at [36, 139] on div "Policies" at bounding box center [40, 140] width 41 height 27
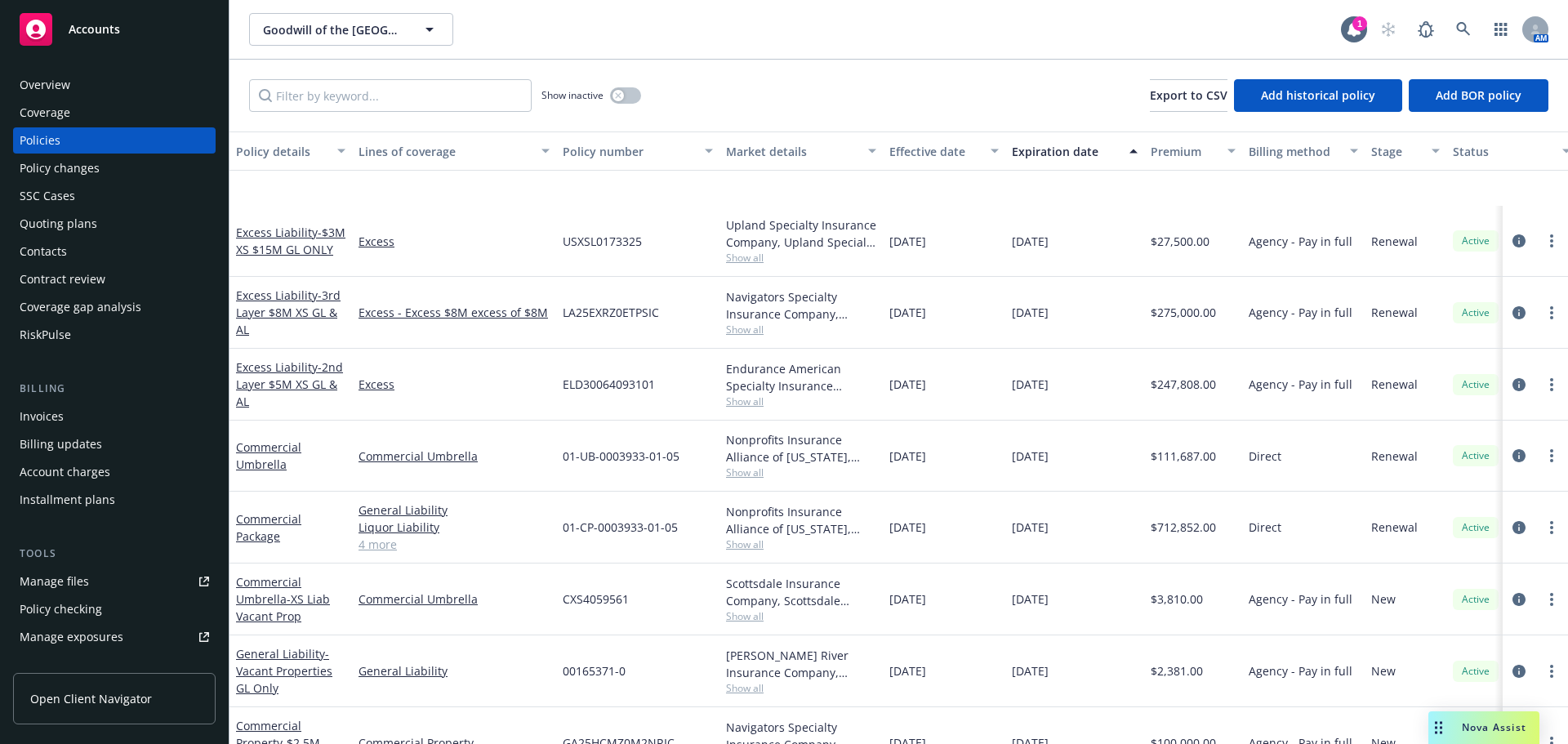
scroll to position [654, 0]
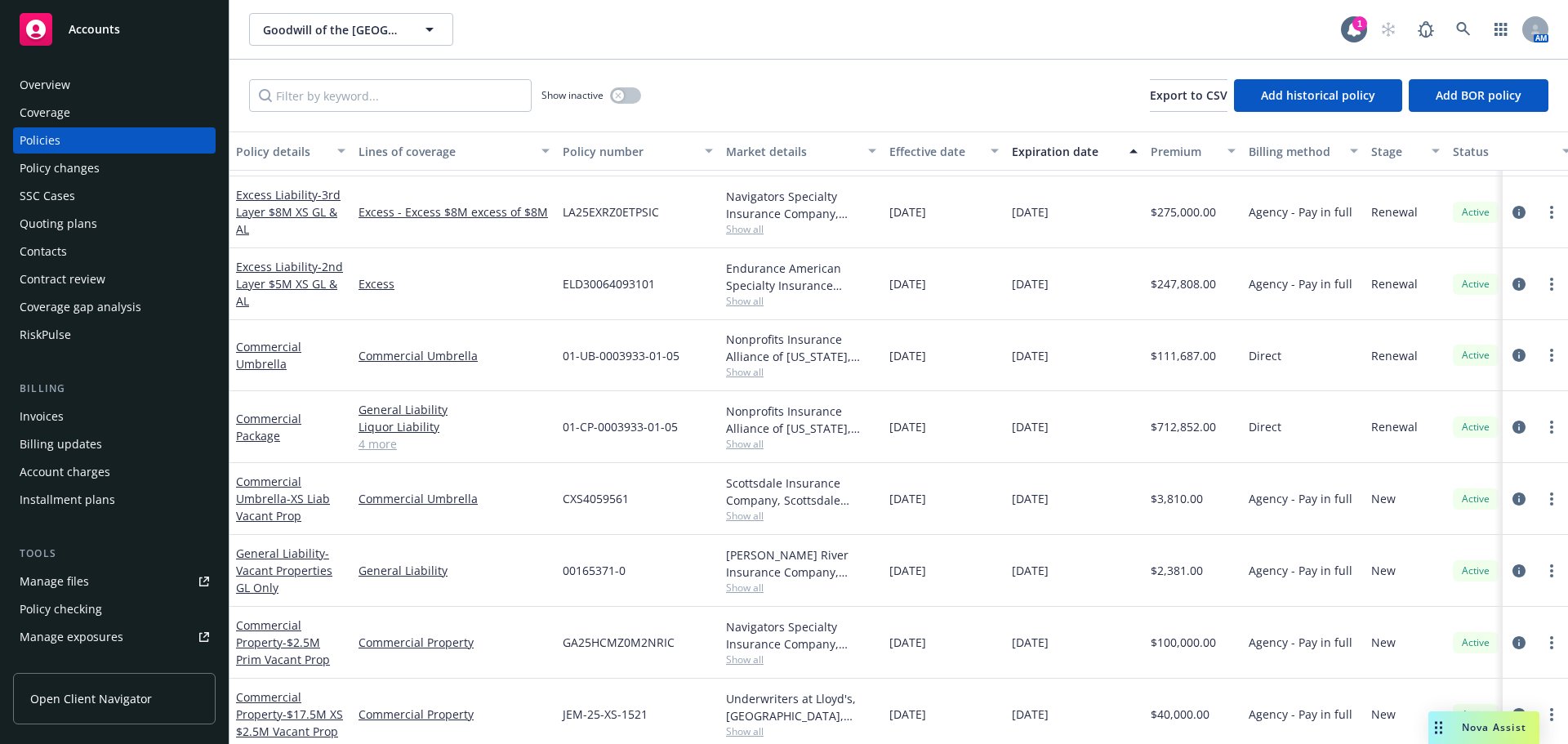
click at [384, 444] on link "4 more" at bounding box center [453, 444] width 191 height 17
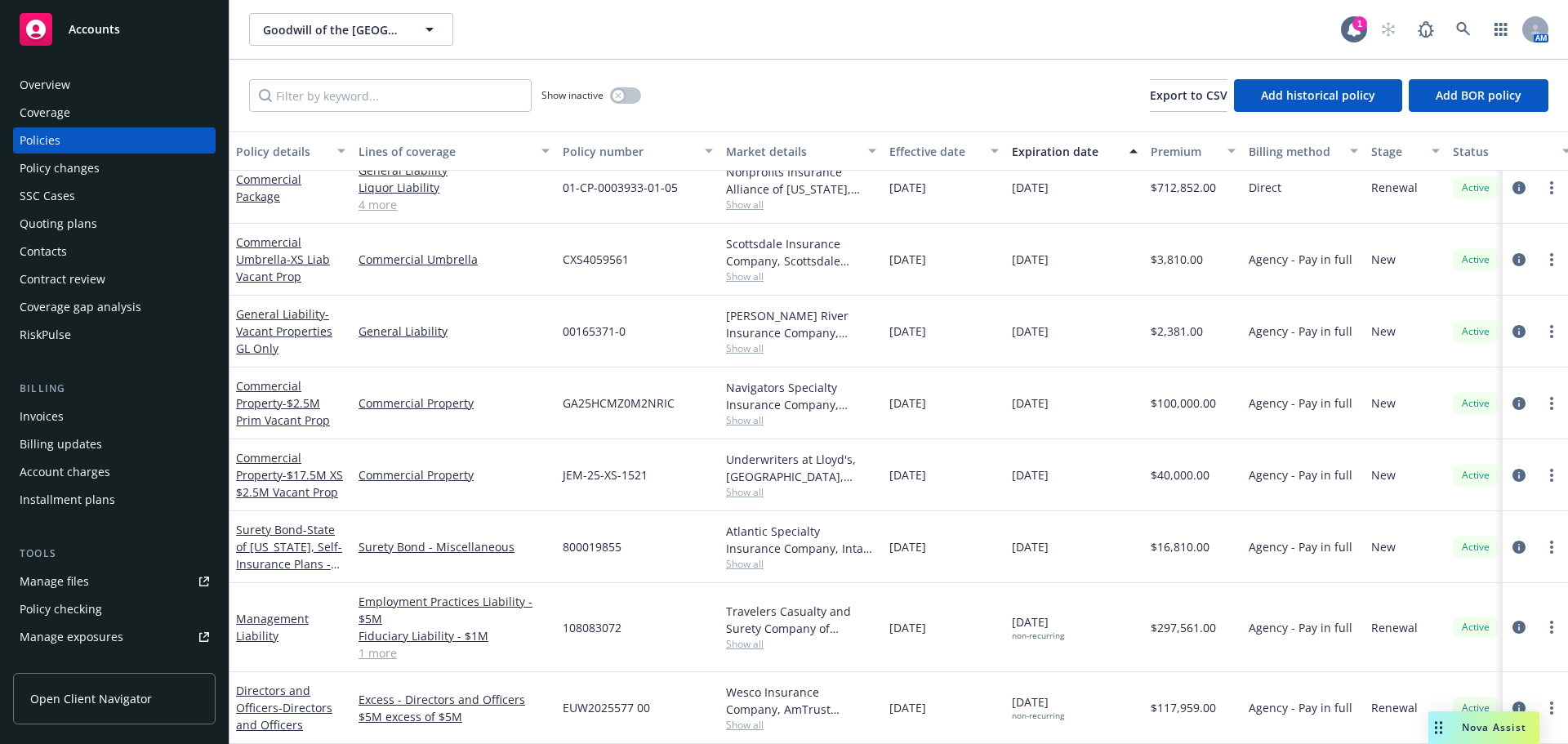
scroll to position [874, 0]
click at [60, 83] on div "Overview" at bounding box center [45, 85] width 50 height 27
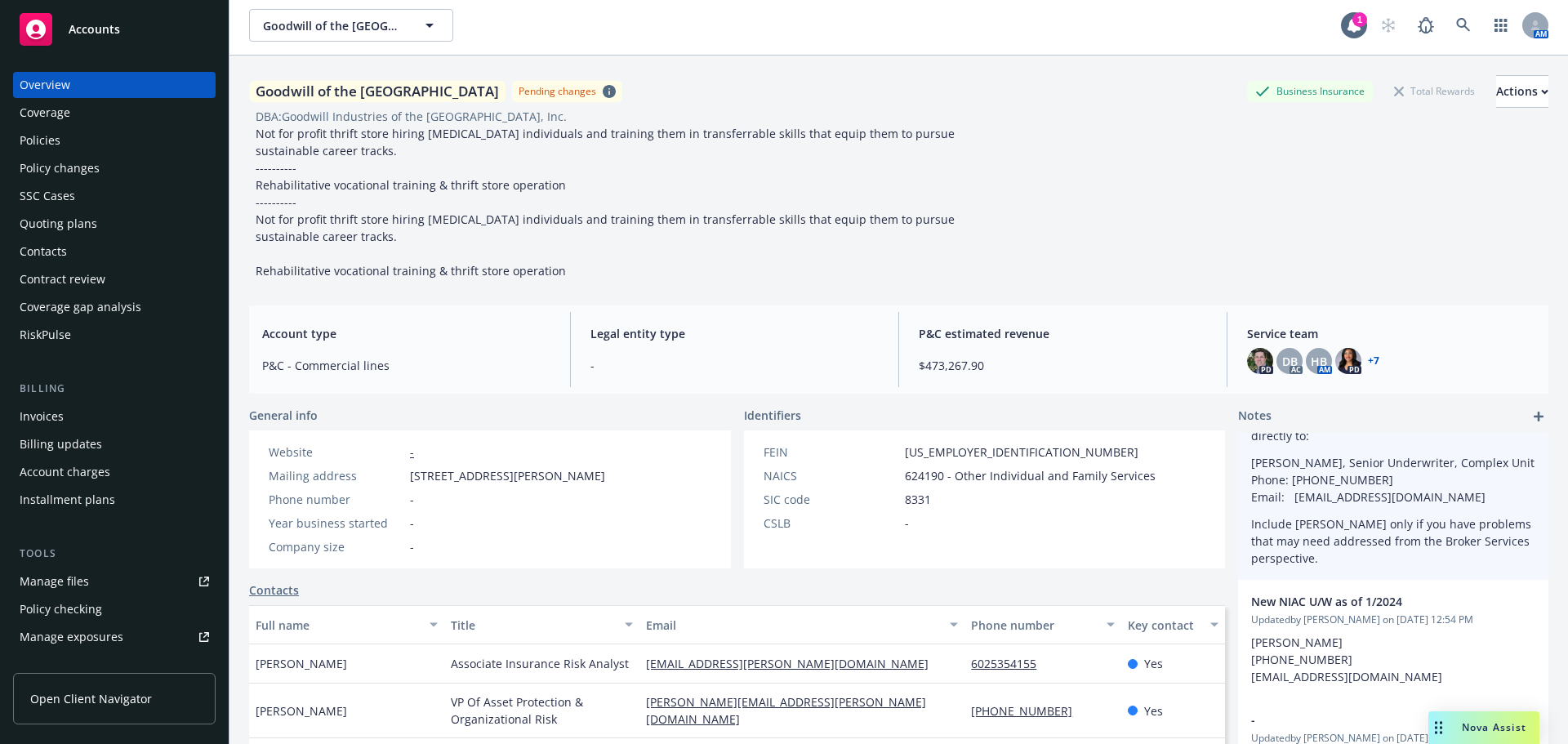
scroll to position [215, 0]
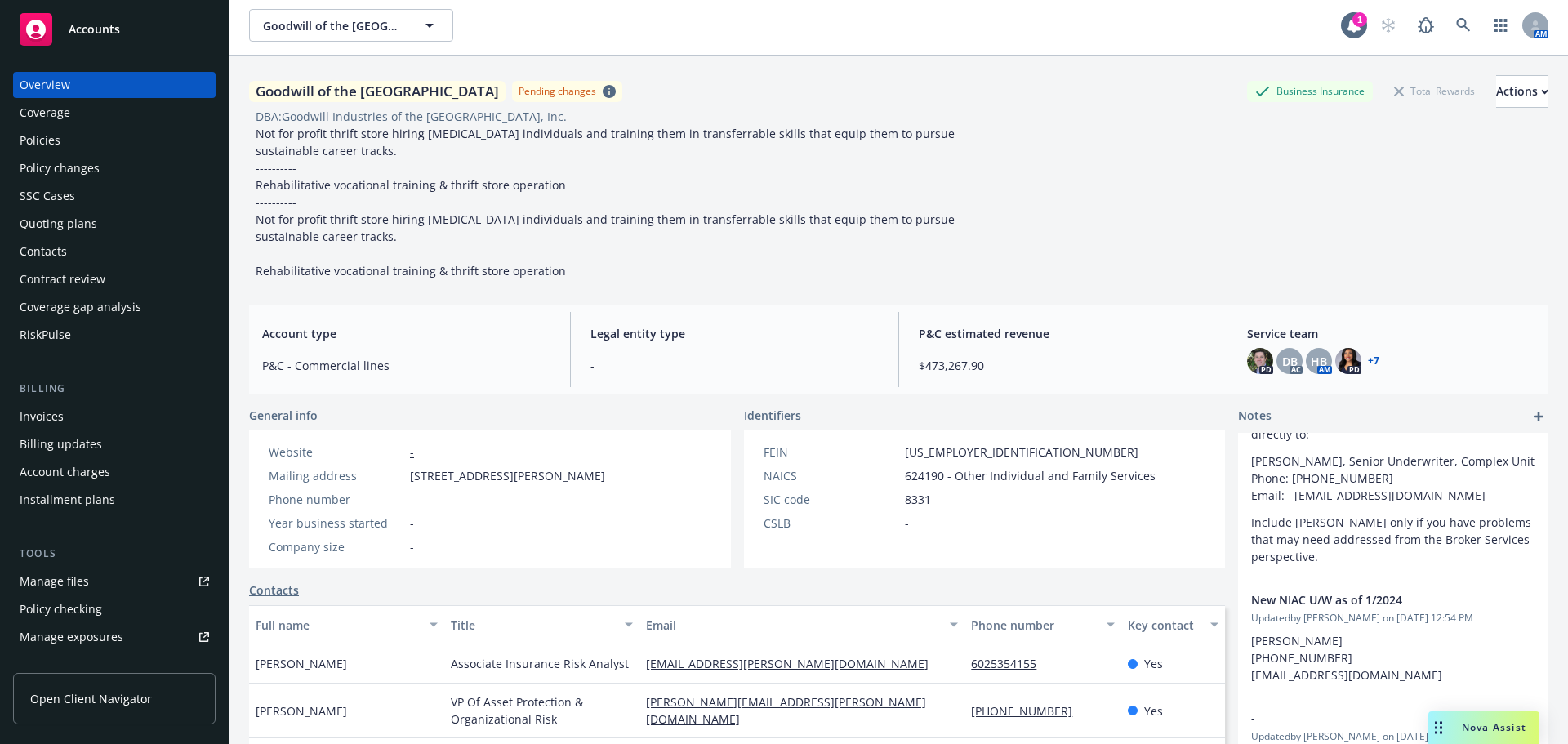
click at [50, 137] on div "Policies" at bounding box center [40, 140] width 41 height 27
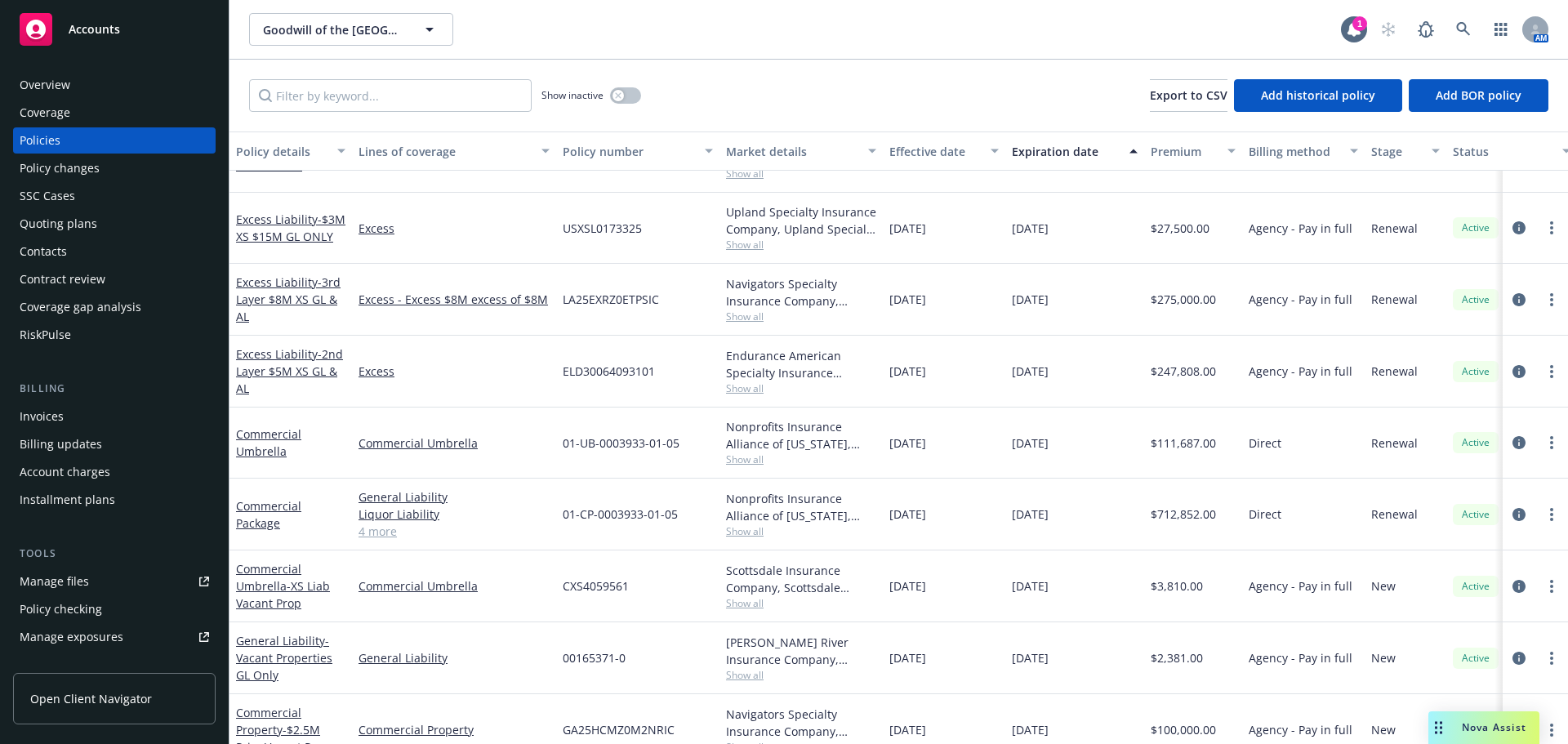
scroll to position [735, 0]
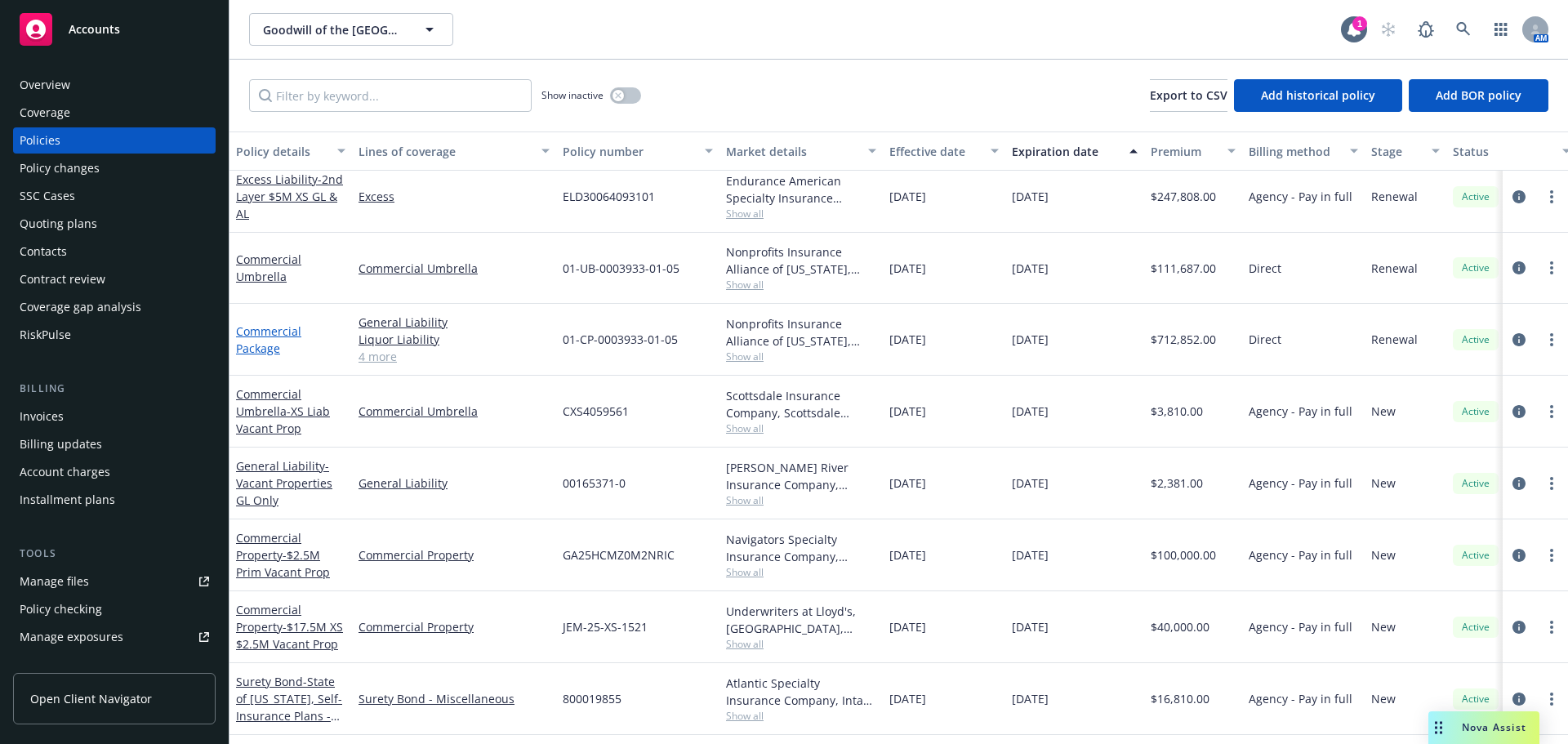
click at [255, 345] on link "Commercial Package" at bounding box center [268, 340] width 65 height 32
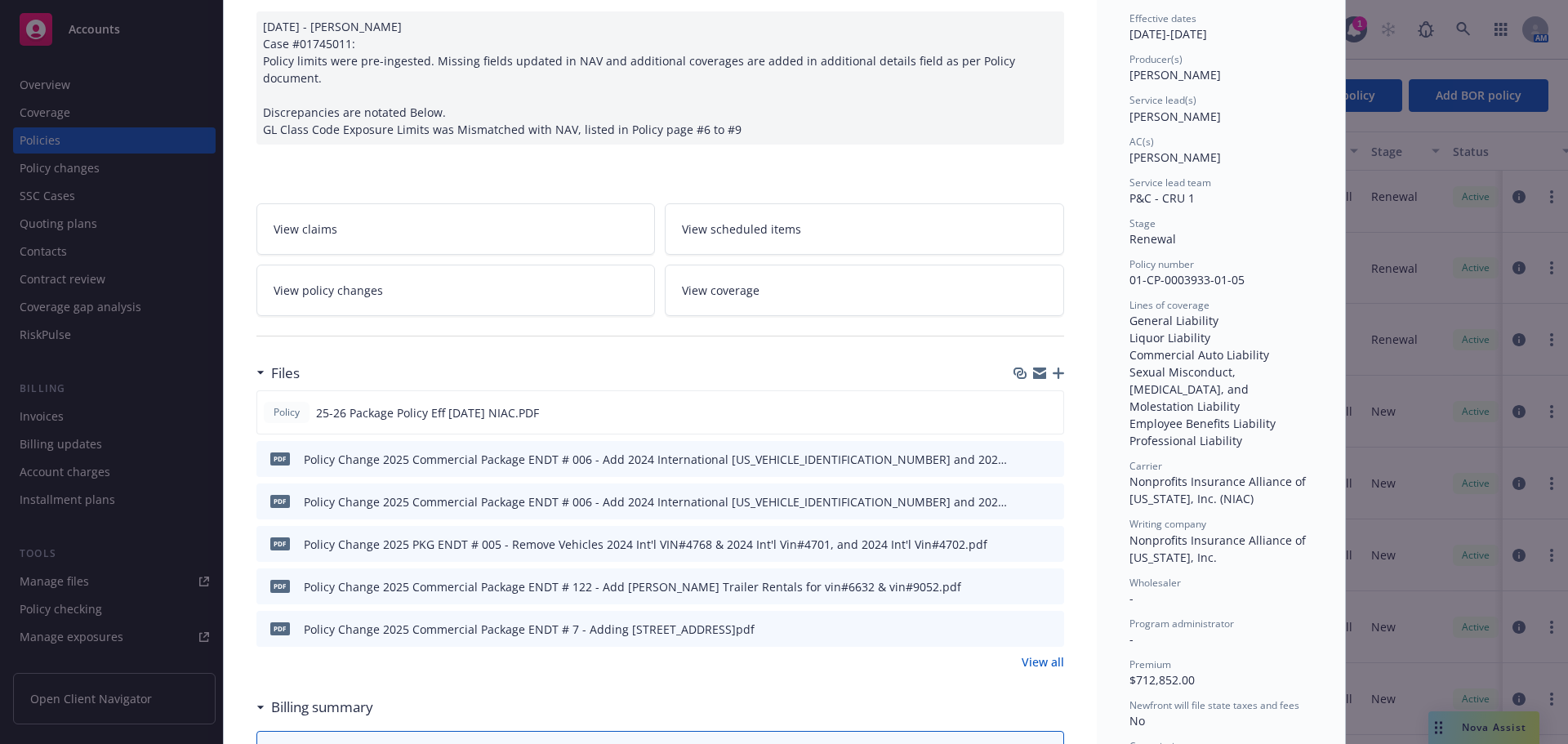
scroll to position [245, 0]
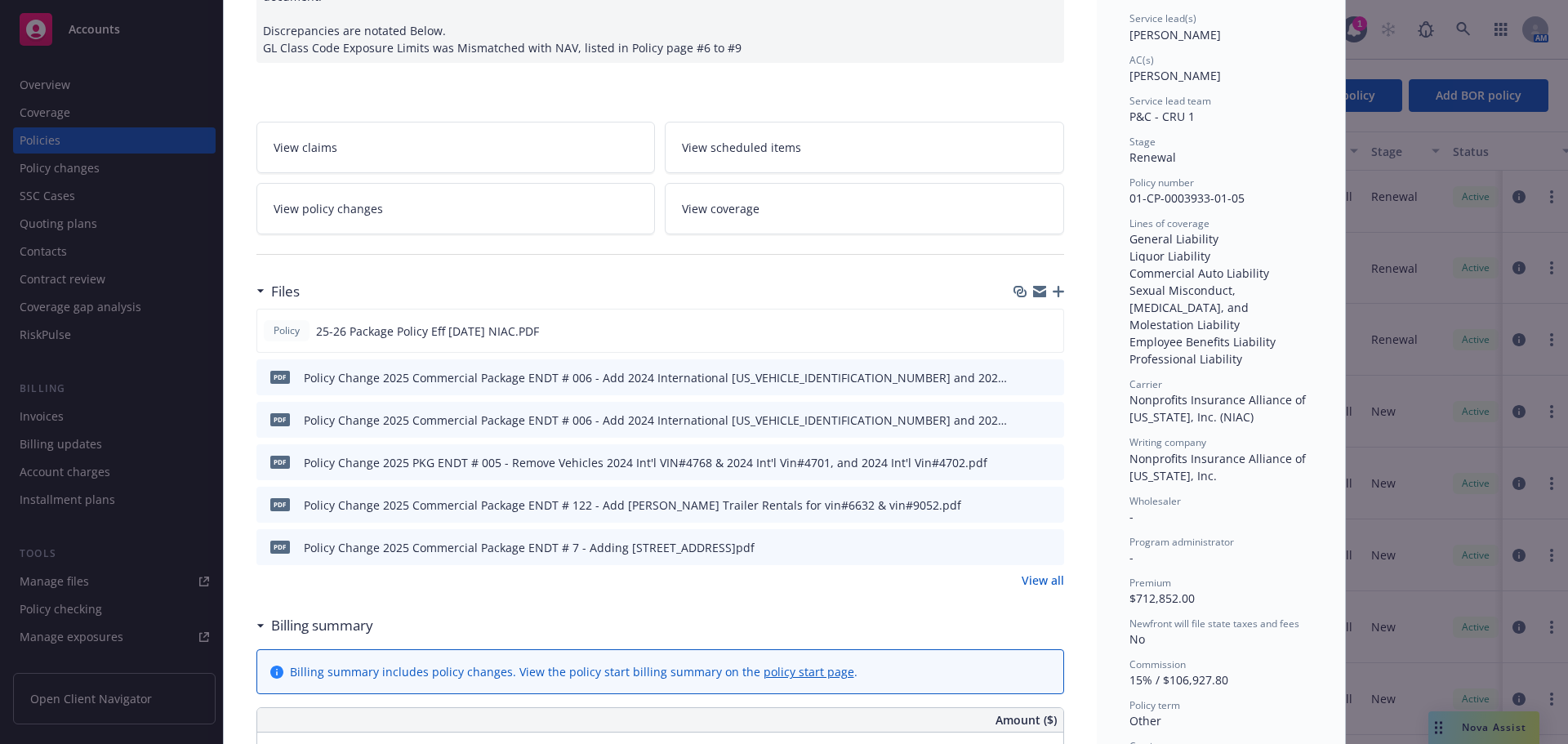
click at [1035, 572] on link "View all" at bounding box center [1042, 581] width 43 height 17
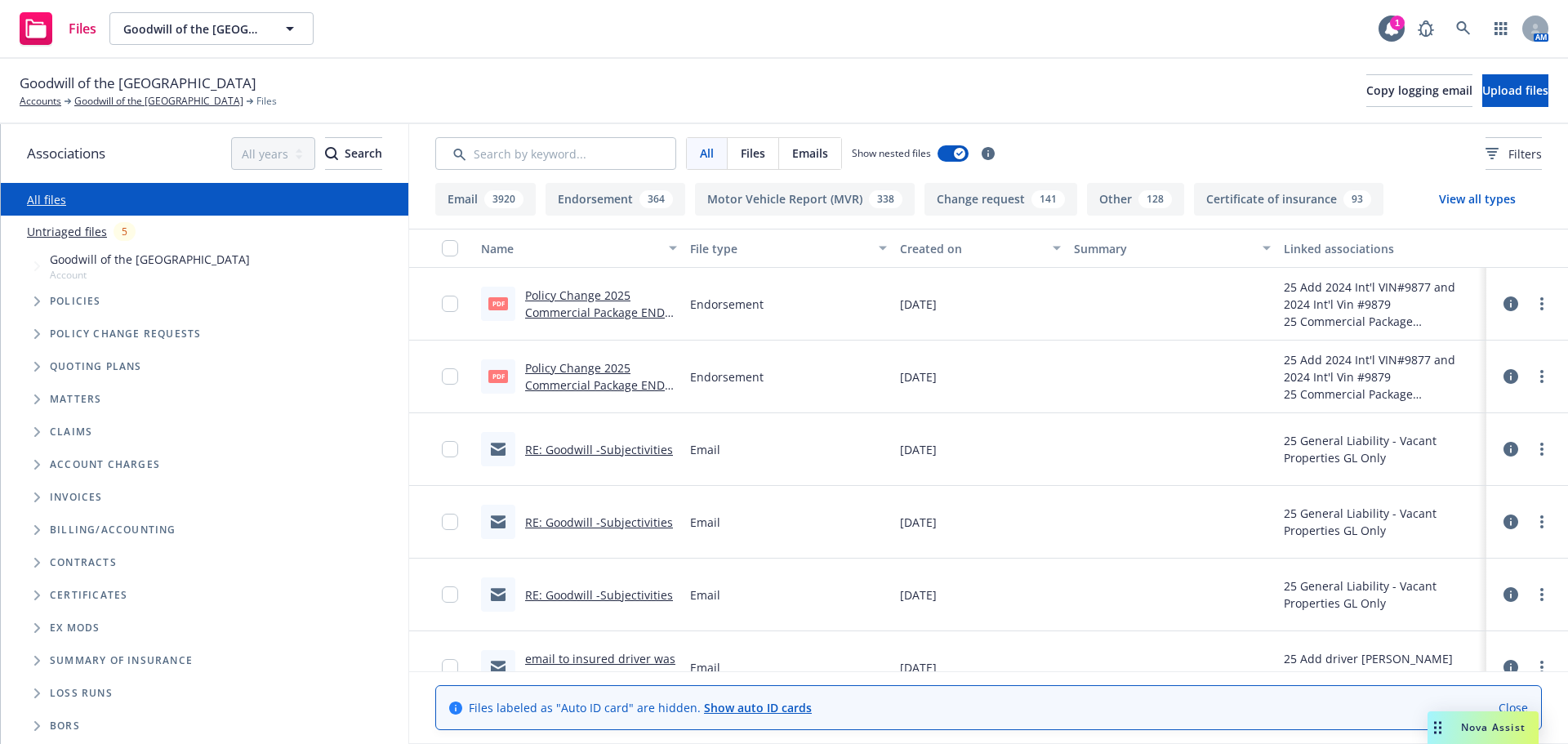
click at [1521, 705] on link "Close" at bounding box center [1512, 708] width 29 height 17
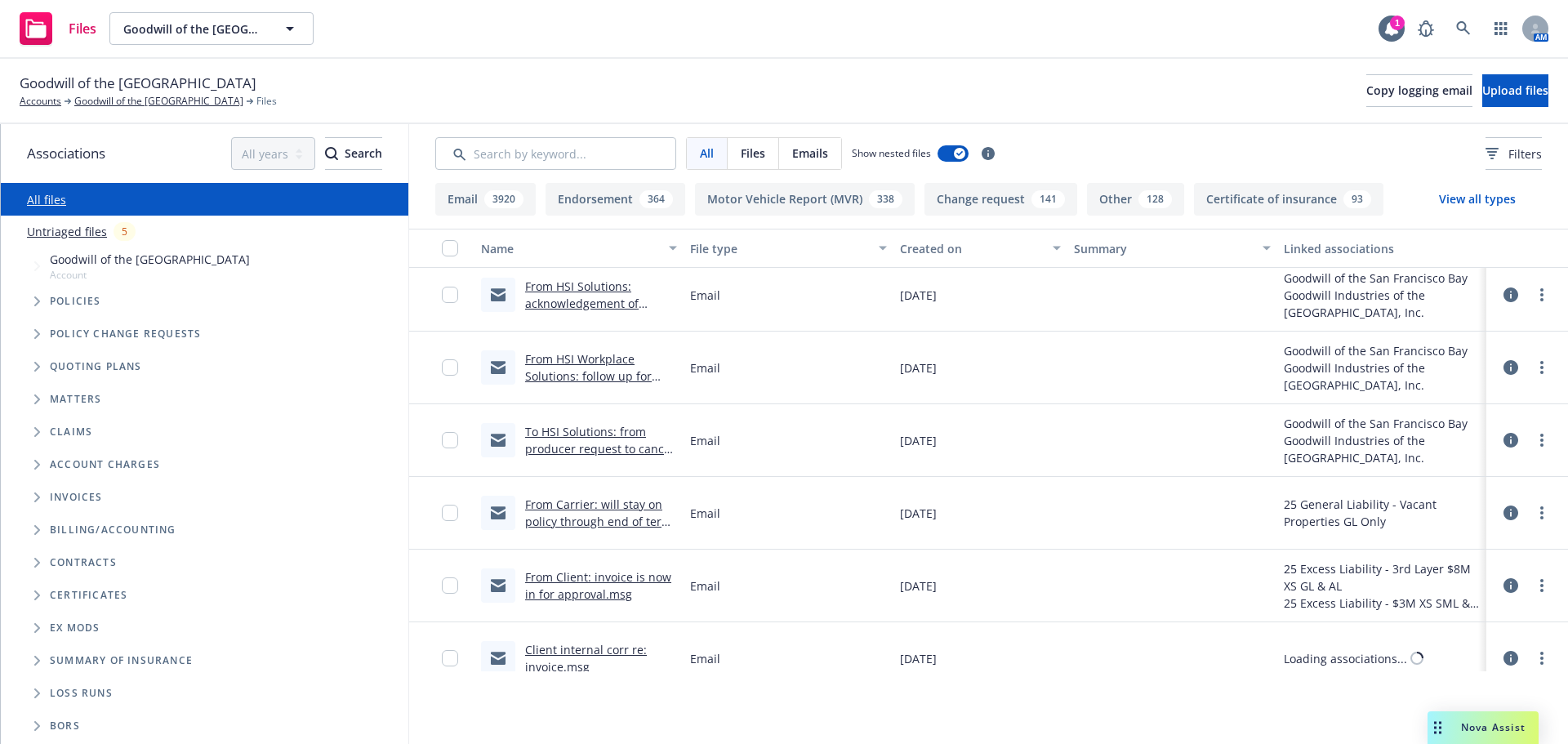
scroll to position [4003, 0]
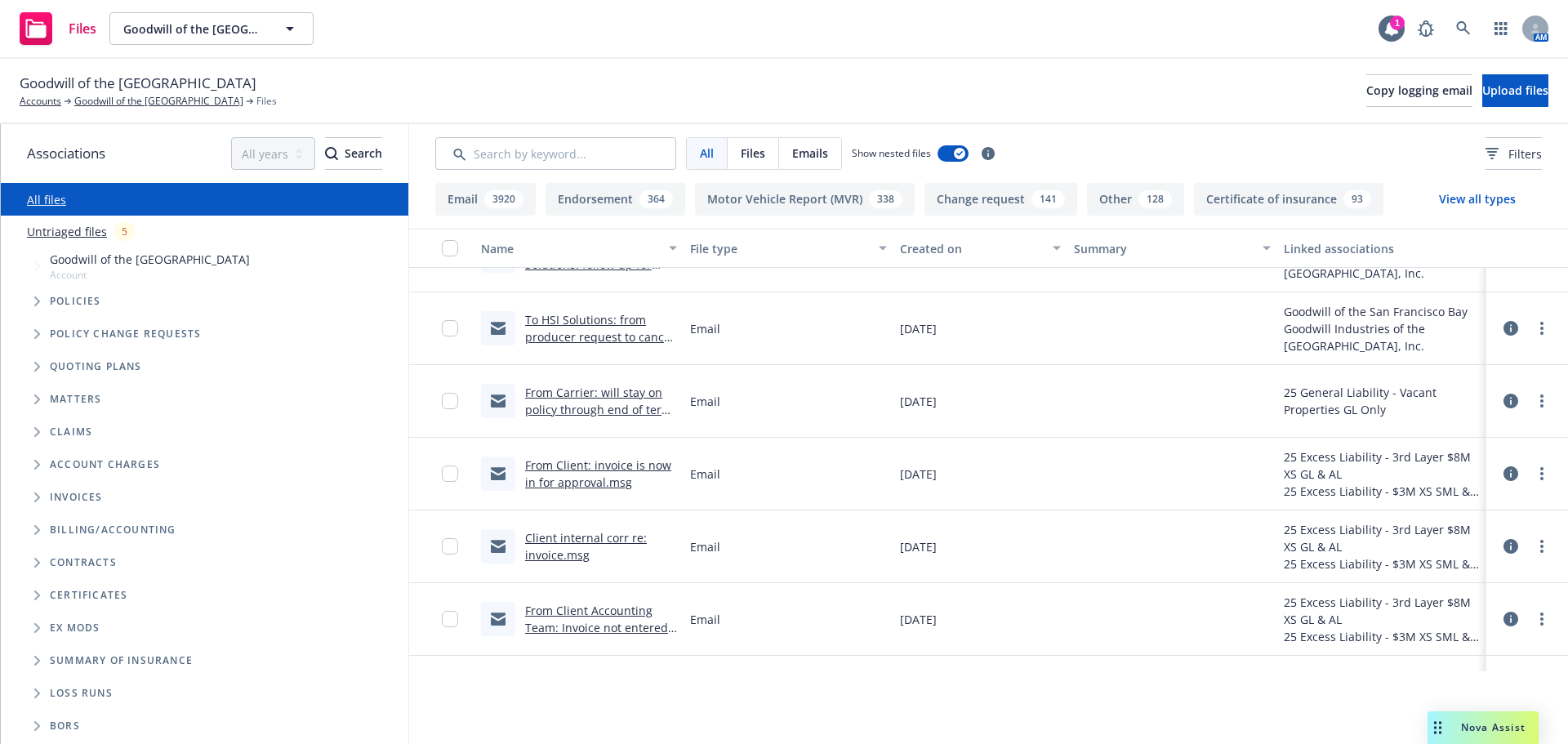
click at [470, 199] on button "Email 3920" at bounding box center [486, 199] width 101 height 32
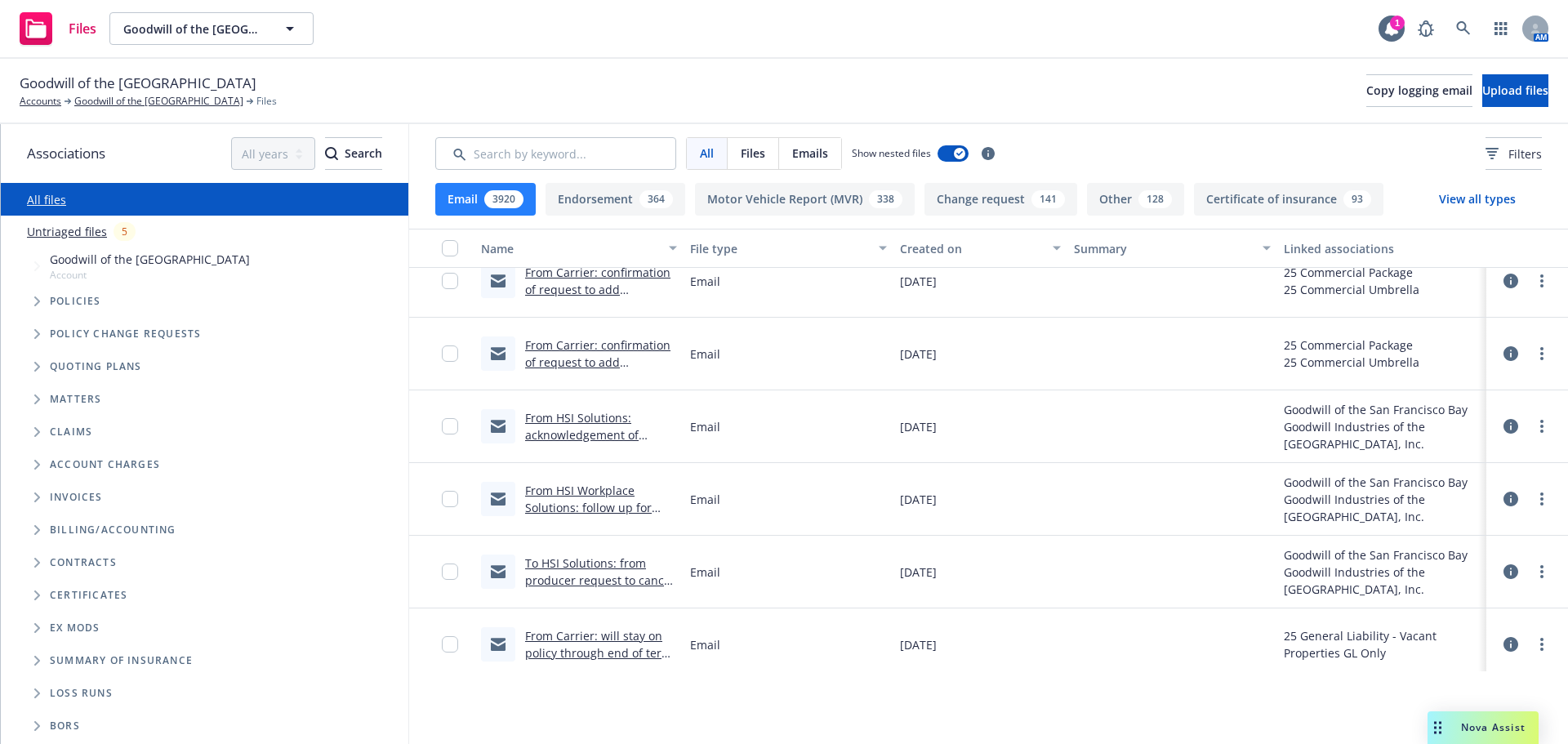
scroll to position [2818, 0]
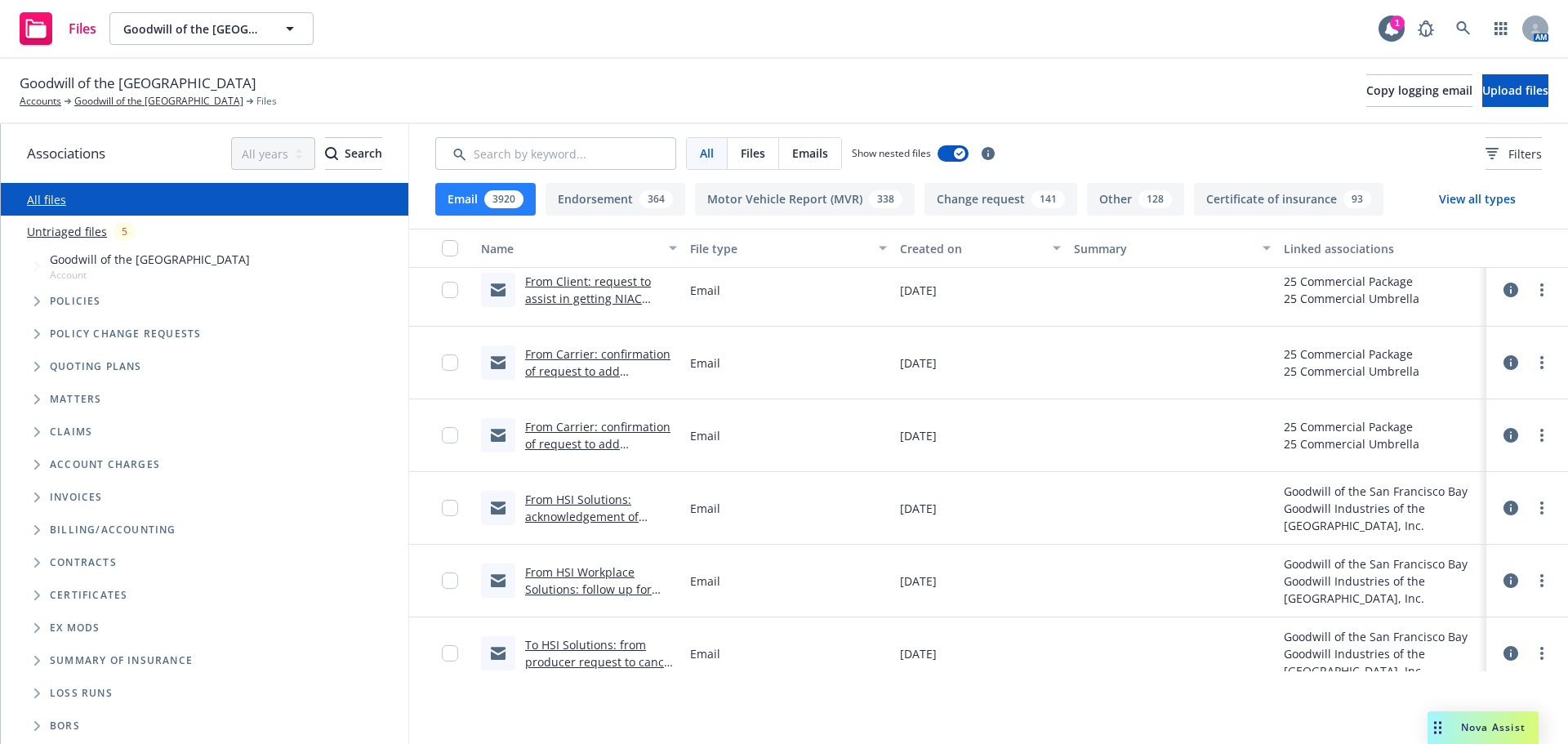
click at [610, 441] on link "From Carrier: confirmation of request to add Jordan Bullock as contact.msg" at bounding box center [597, 453] width 145 height 67
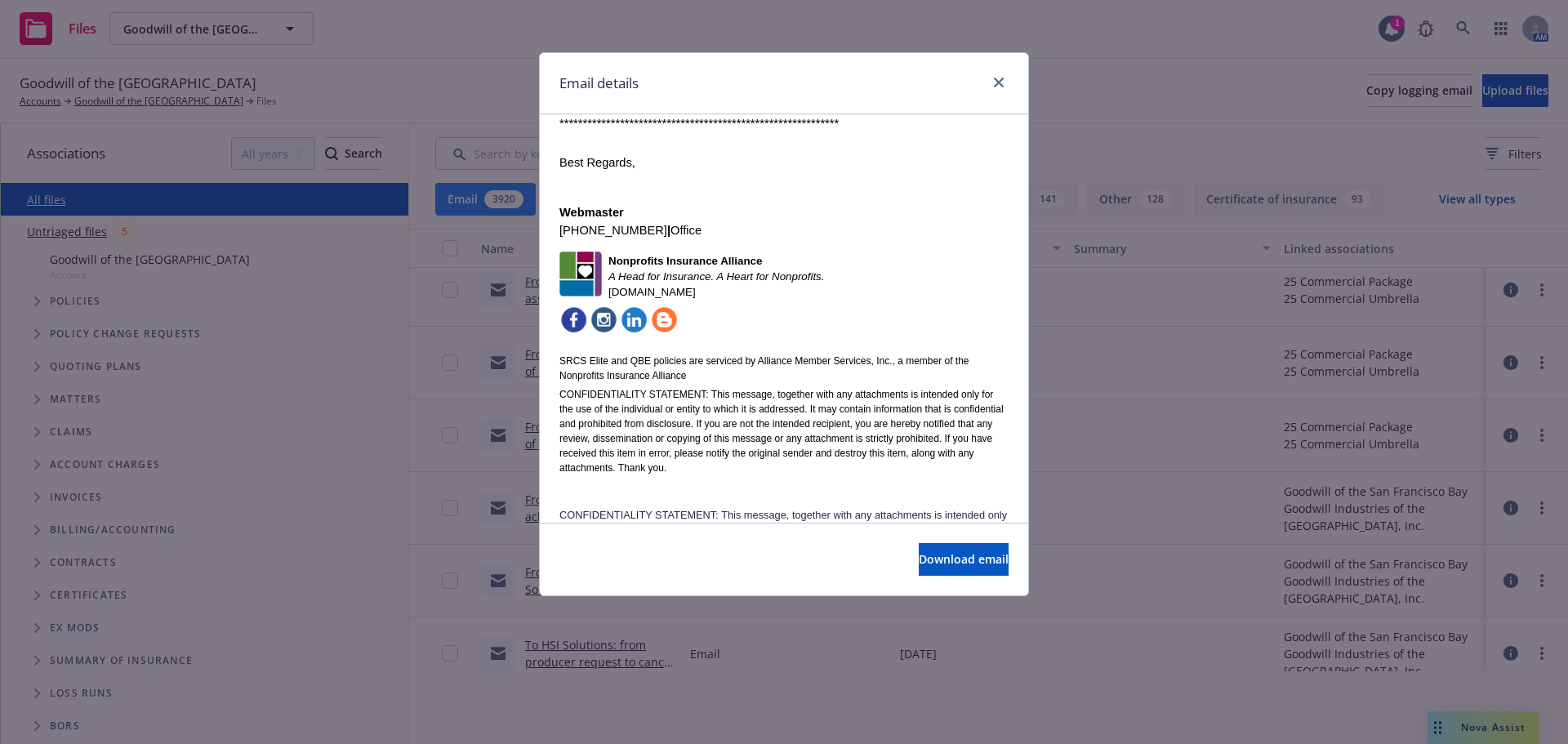
scroll to position [601, 0]
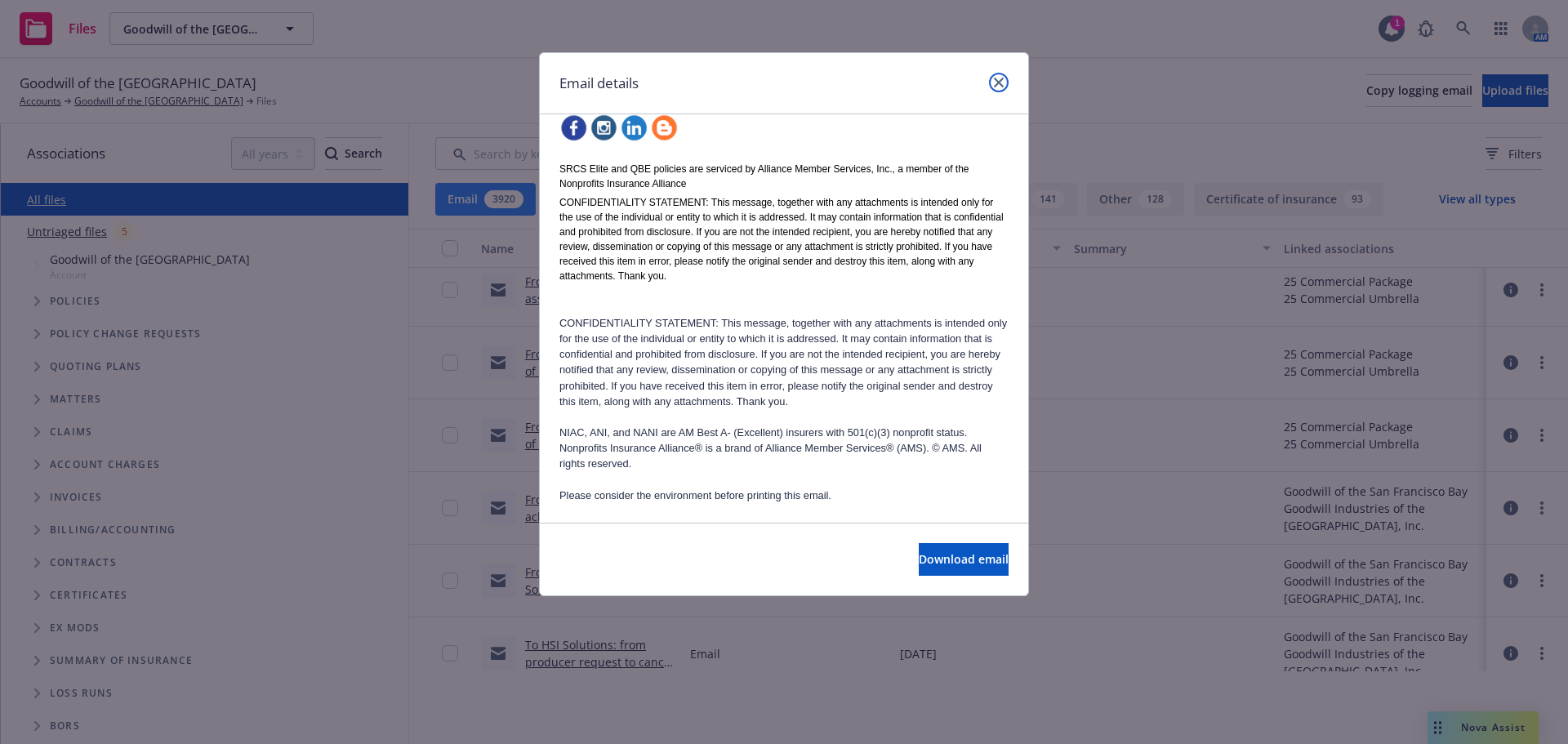
click at [996, 79] on icon "close" at bounding box center [998, 83] width 9 height 9
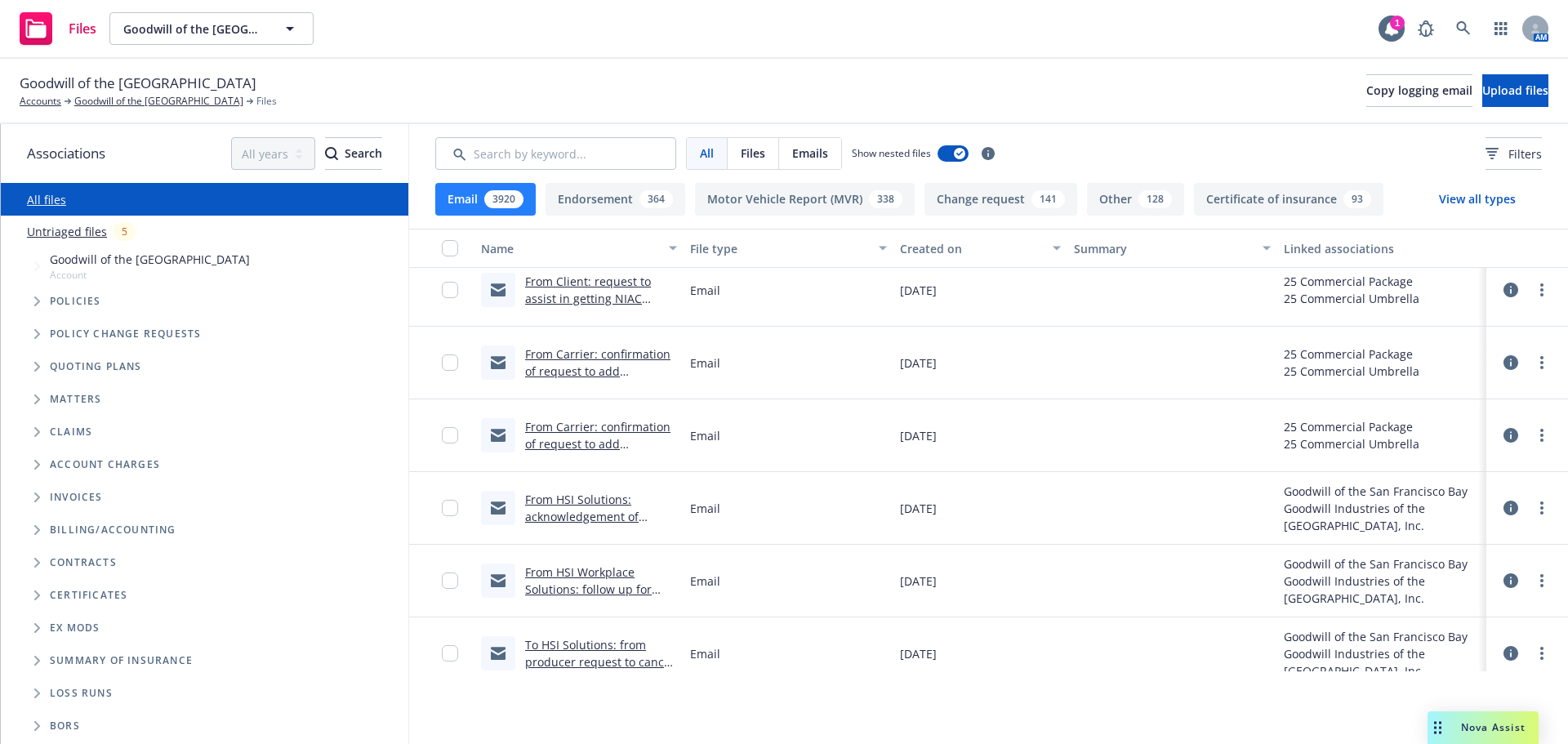
click at [616, 371] on link "From Carrier: confirmation of request to add Shannon Allen as contact.msg" at bounding box center [597, 380] width 145 height 67
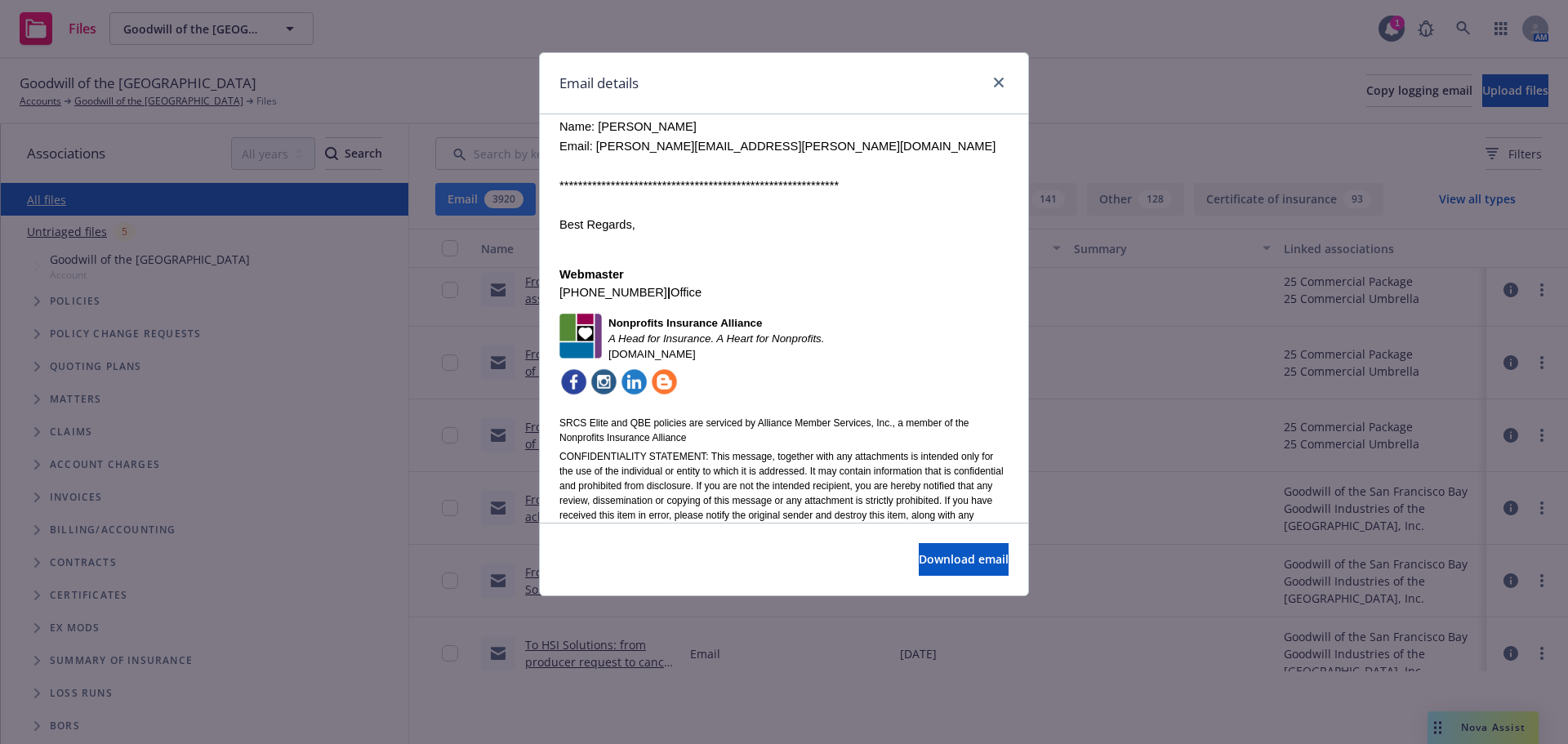
scroll to position [0, 0]
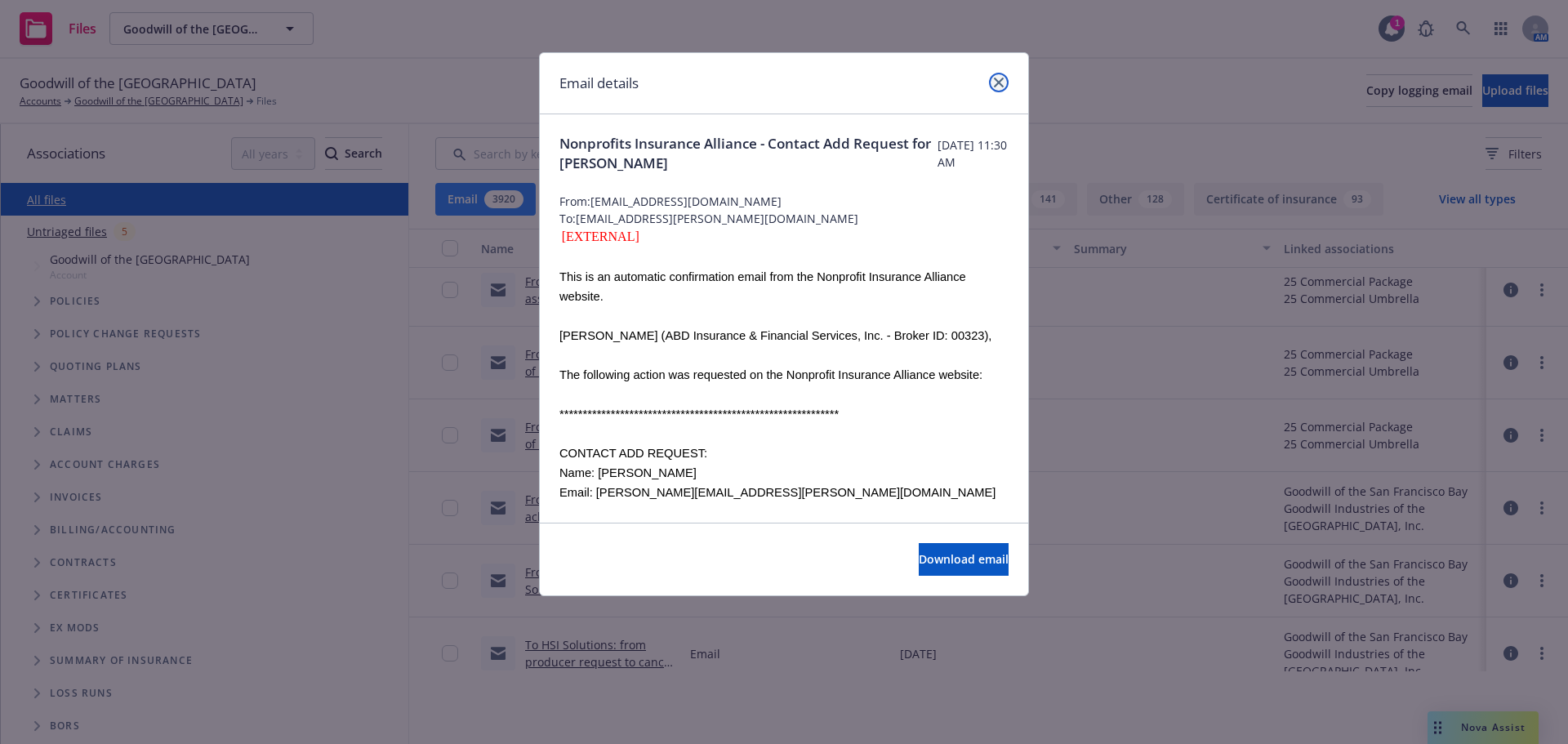
click at [1002, 85] on icon "close" at bounding box center [998, 83] width 9 height 9
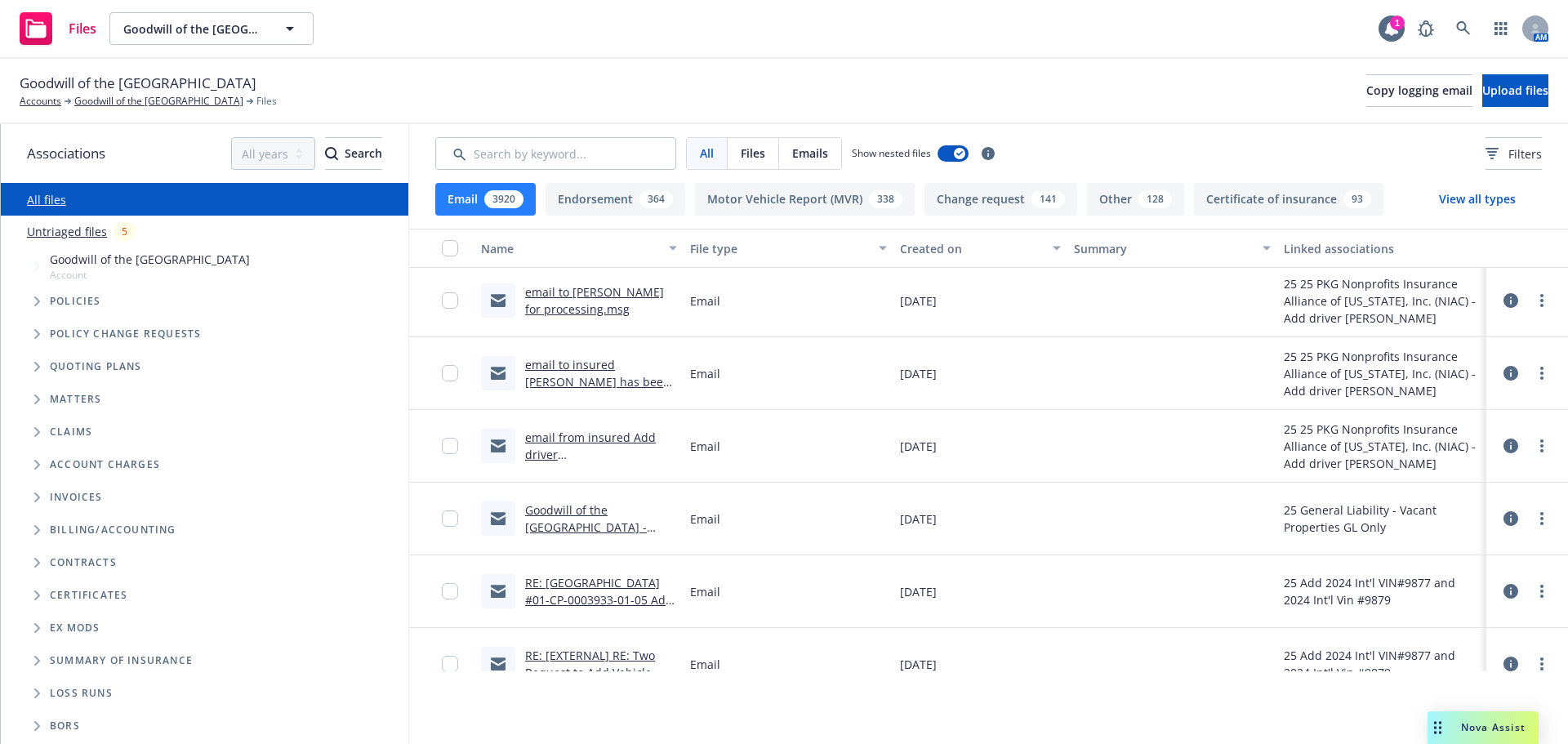
scroll to position [4288, 0]
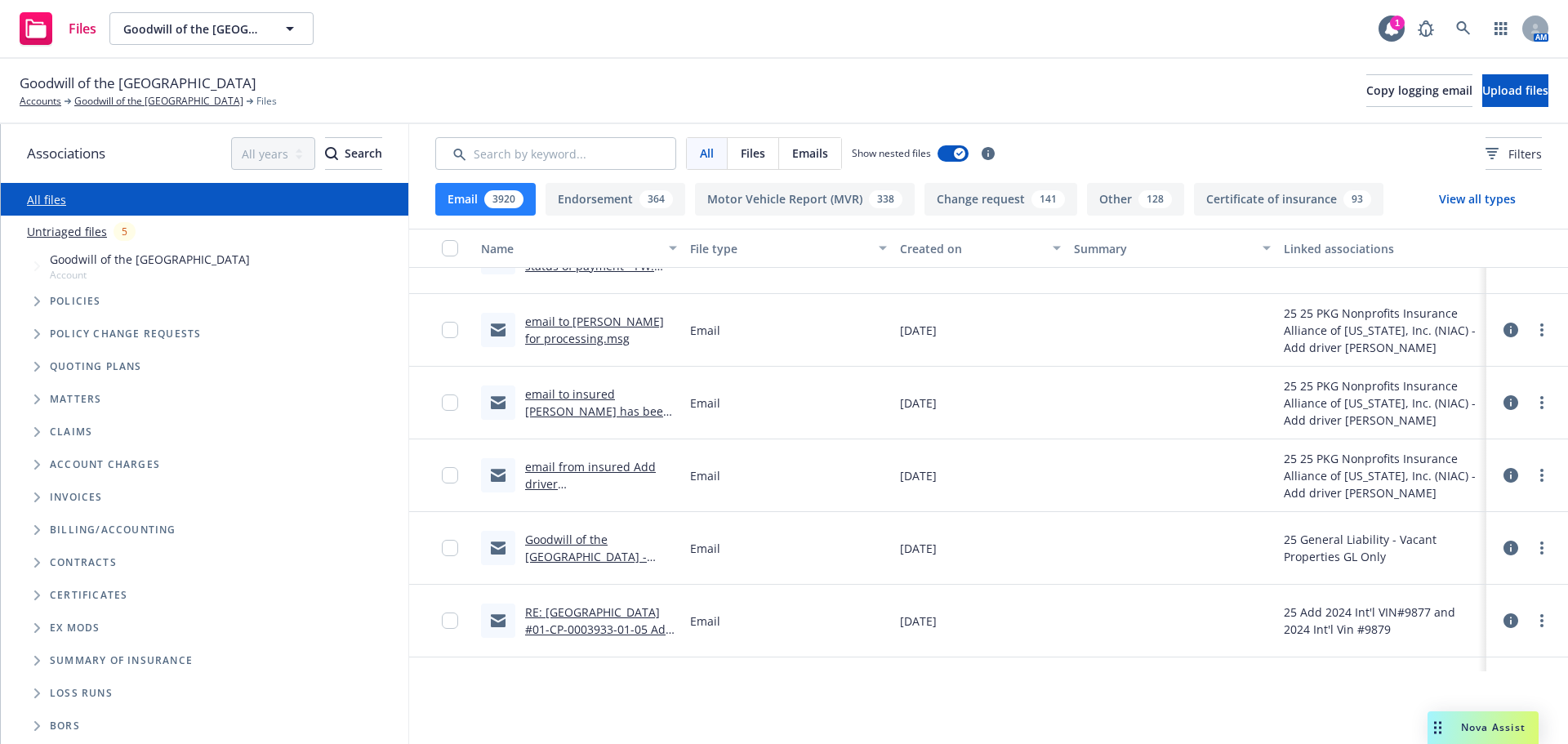
click at [569, 401] on link "email to insured Chad has been added .msg" at bounding box center [597, 411] width 145 height 50
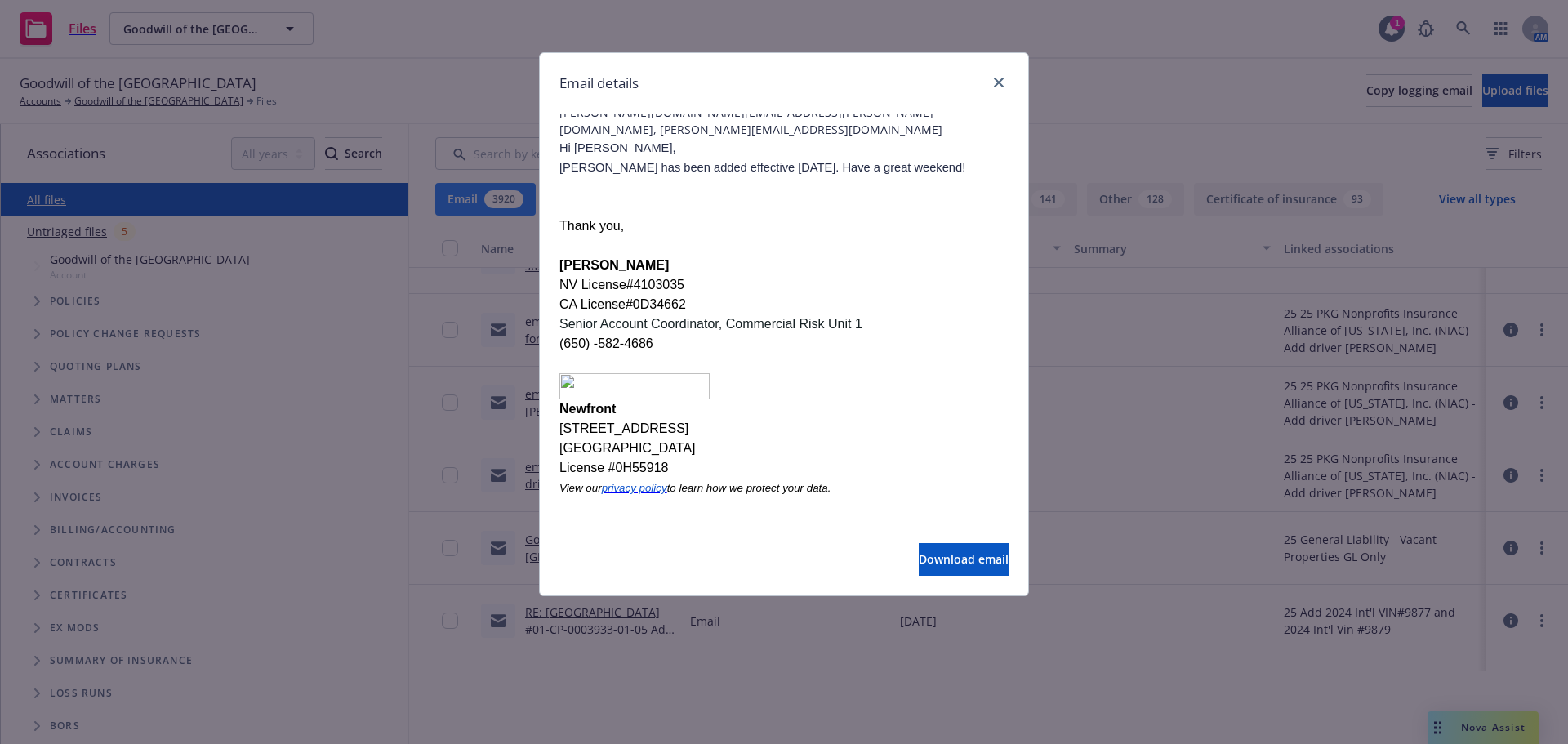
scroll to position [0, 0]
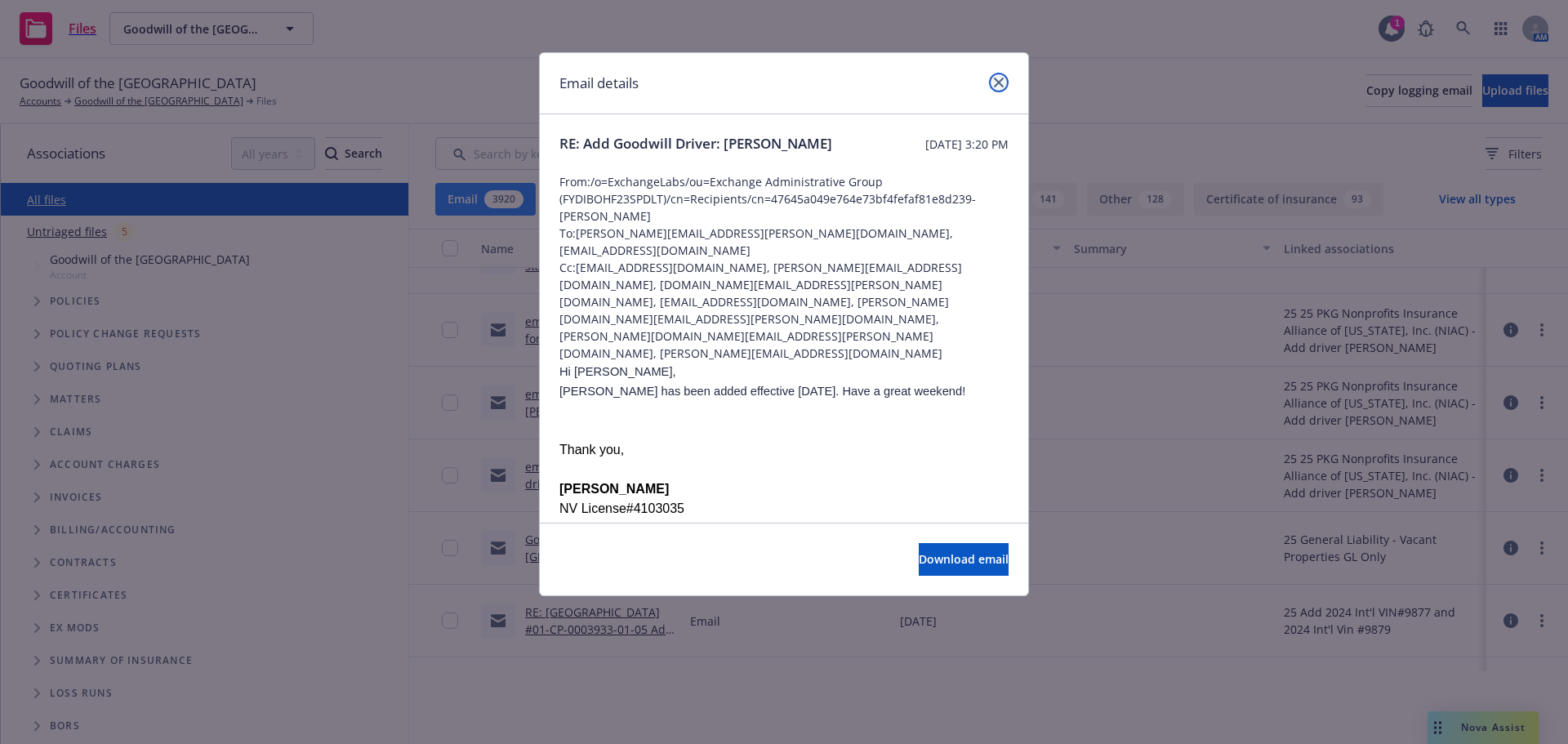
click at [996, 83] on icon "close" at bounding box center [998, 83] width 9 height 9
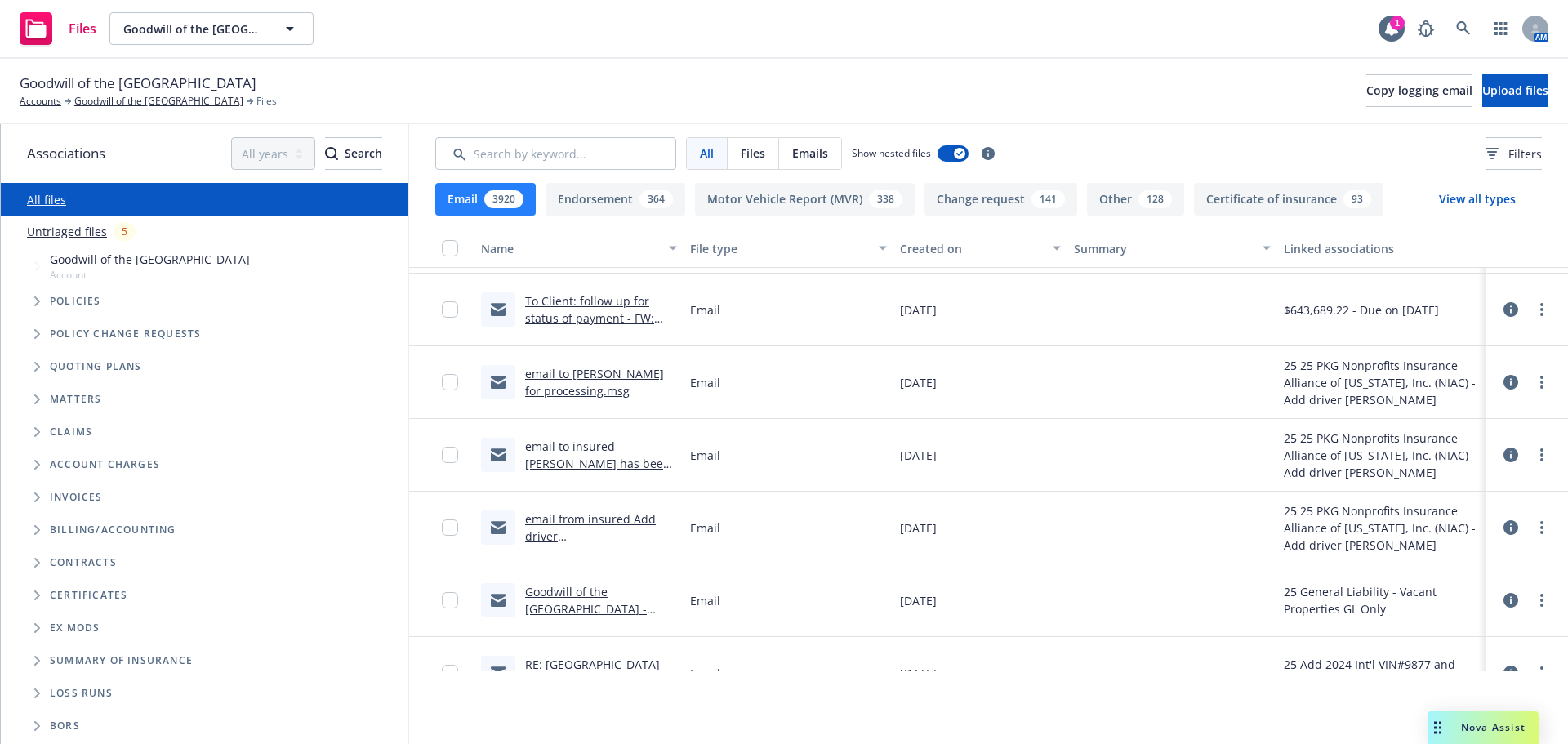
scroll to position [4207, 0]
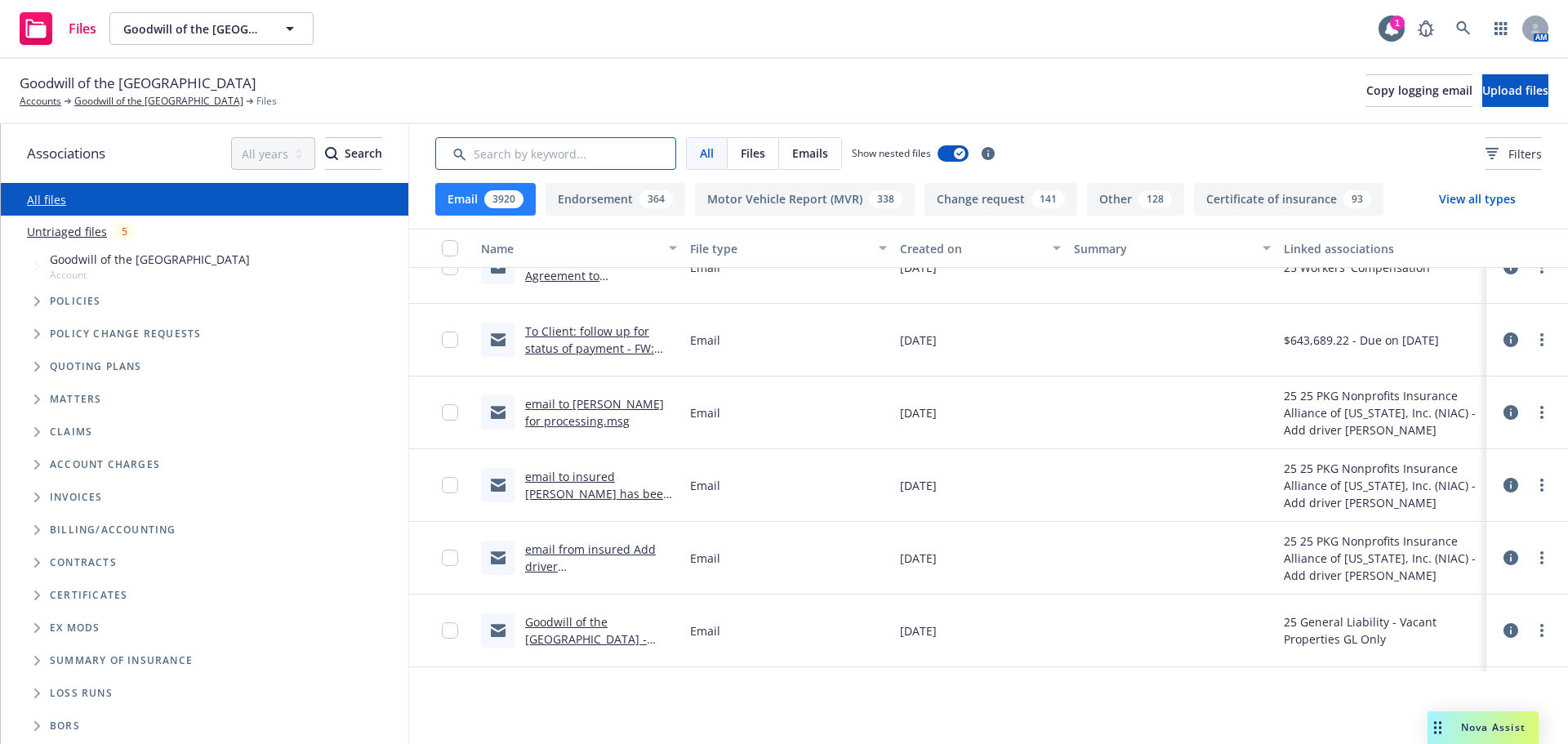
click at [542, 156] on input "Search by keyword..." at bounding box center [556, 154] width 241 height 32
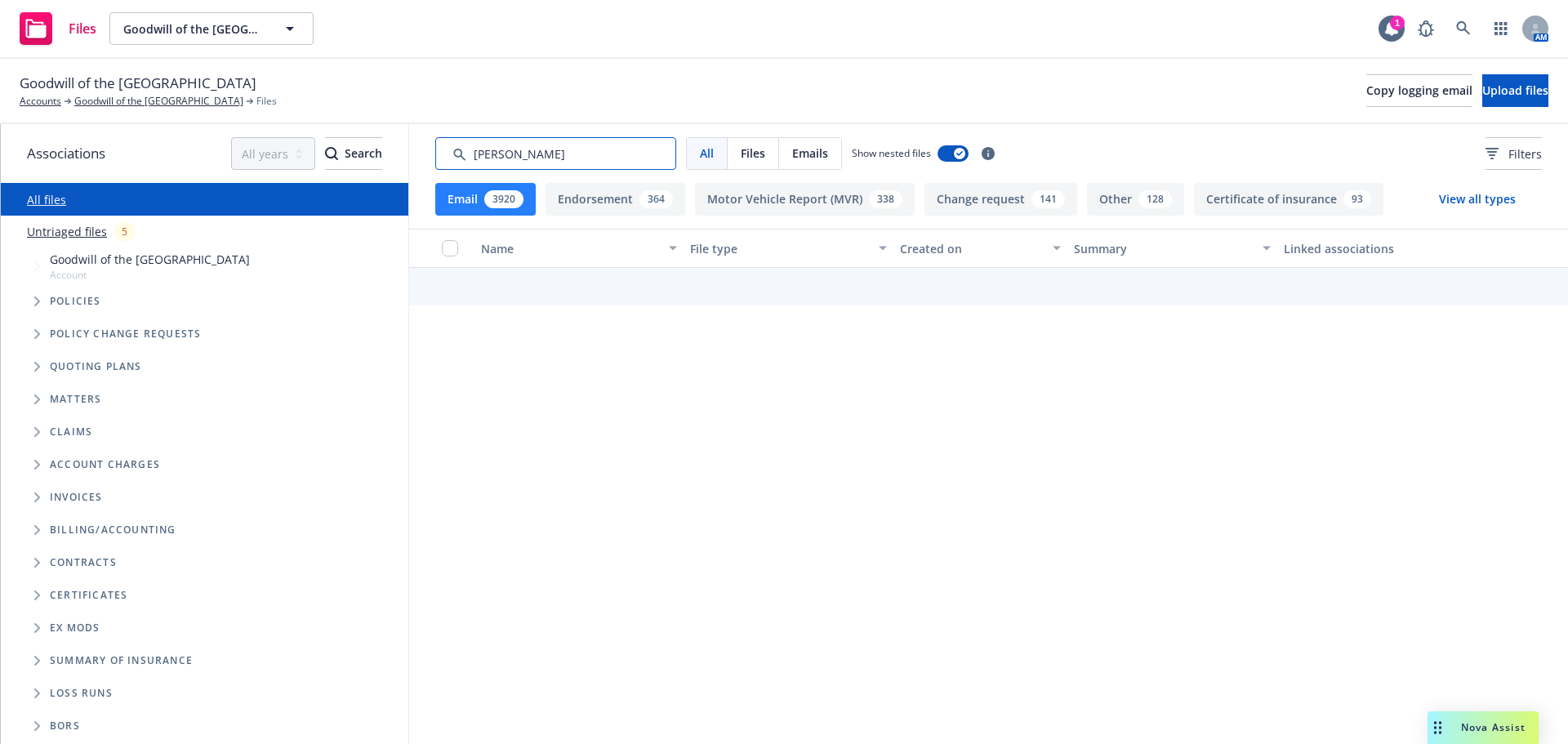
type input "raul"
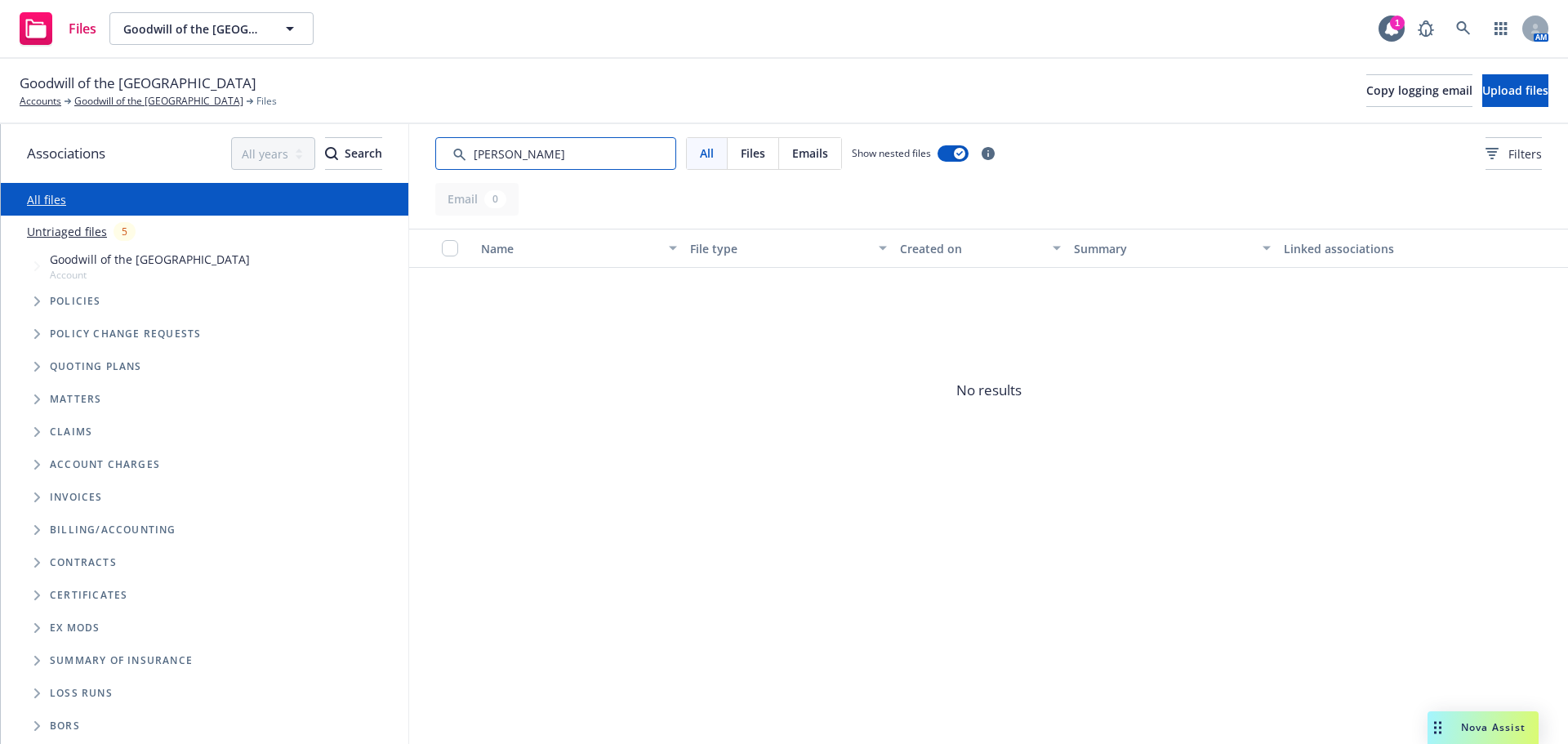
click at [434, 191] on div "All Files Emails Show nested files Filters Email 0 Name File type Created on Su…" at bounding box center [987, 434] width 1158 height 620
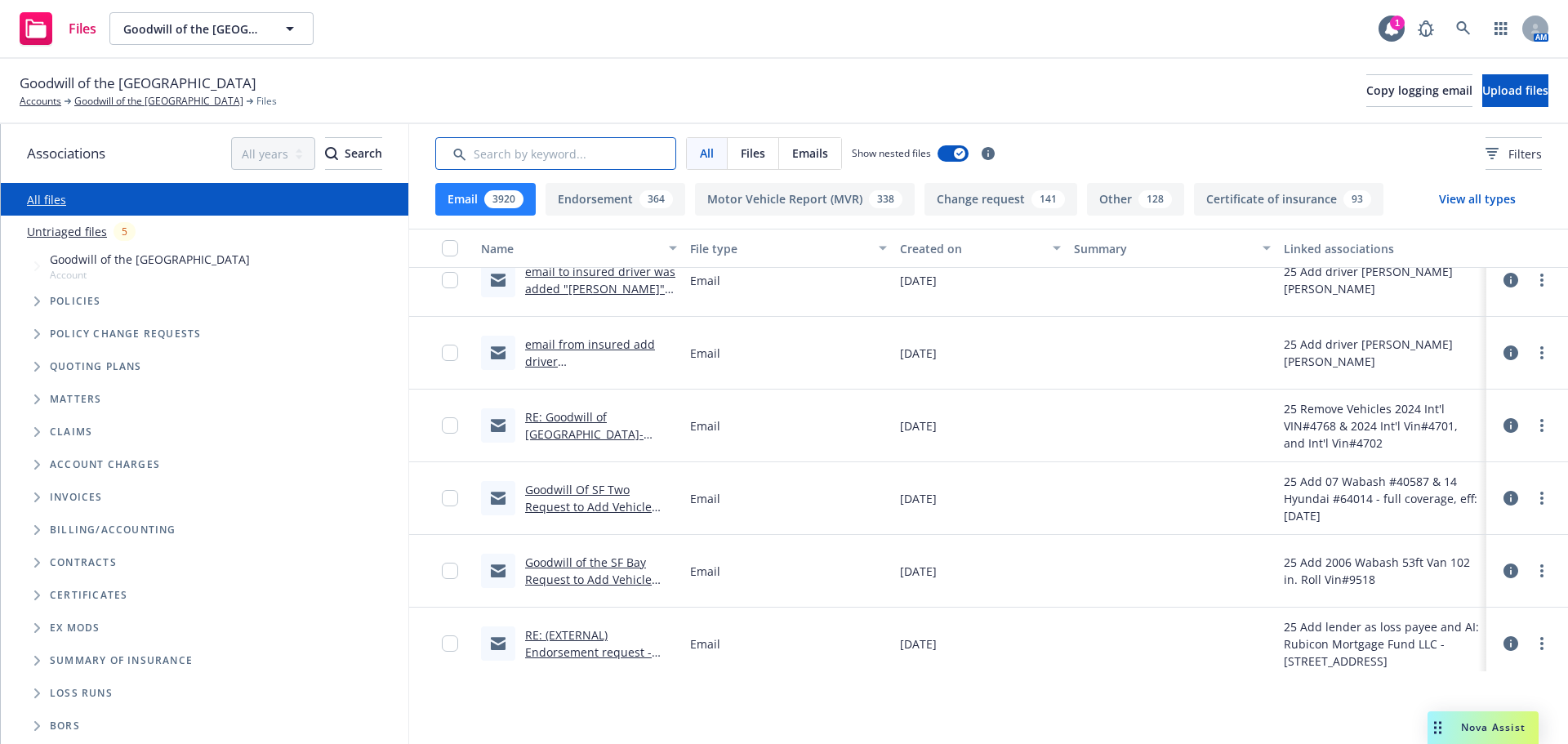
scroll to position [251, 0]
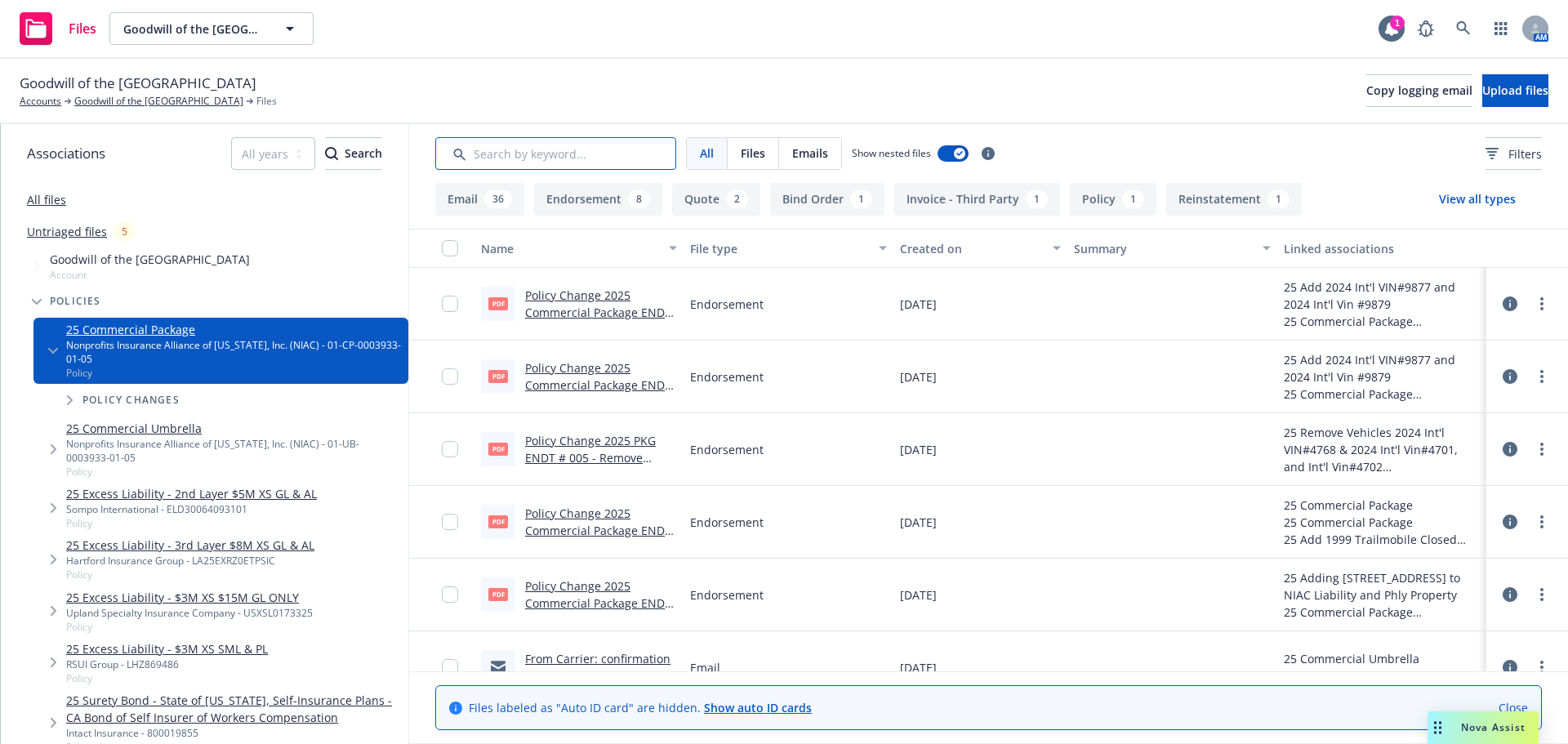
click at [526, 158] on input "Search by keyword..." at bounding box center [556, 154] width 241 height 32
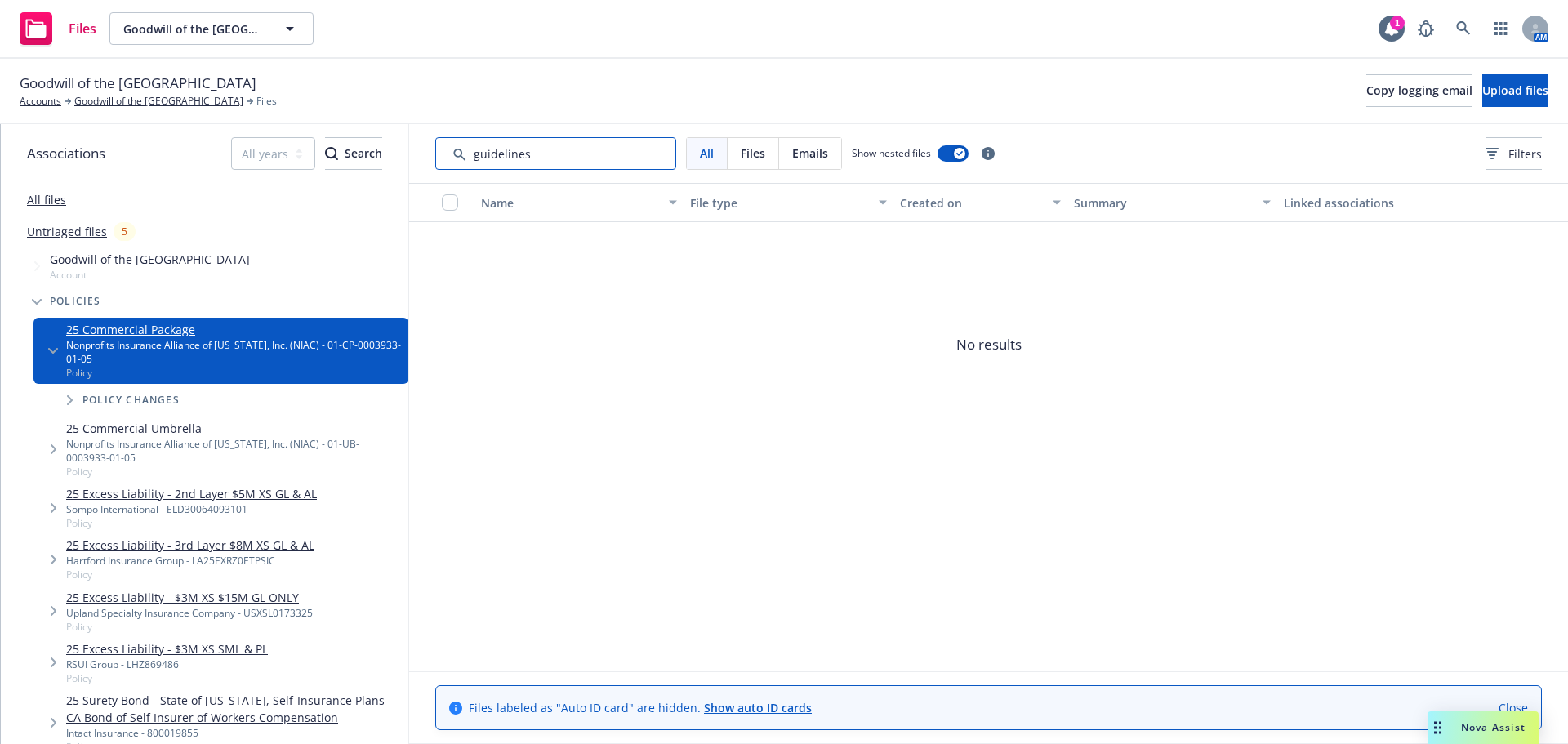
drag, startPoint x: 532, startPoint y: 157, endPoint x: 345, endPoint y: 191, distance: 190.1
click at [345, 191] on div "Associations All years 2027 2026 2025 2024 2023 2022 2021 2020 2019 2018 2017 2…" at bounding box center [784, 434] width 1567 height 620
type input "driver guidelines"
